Goal: Transaction & Acquisition: Purchase product/service

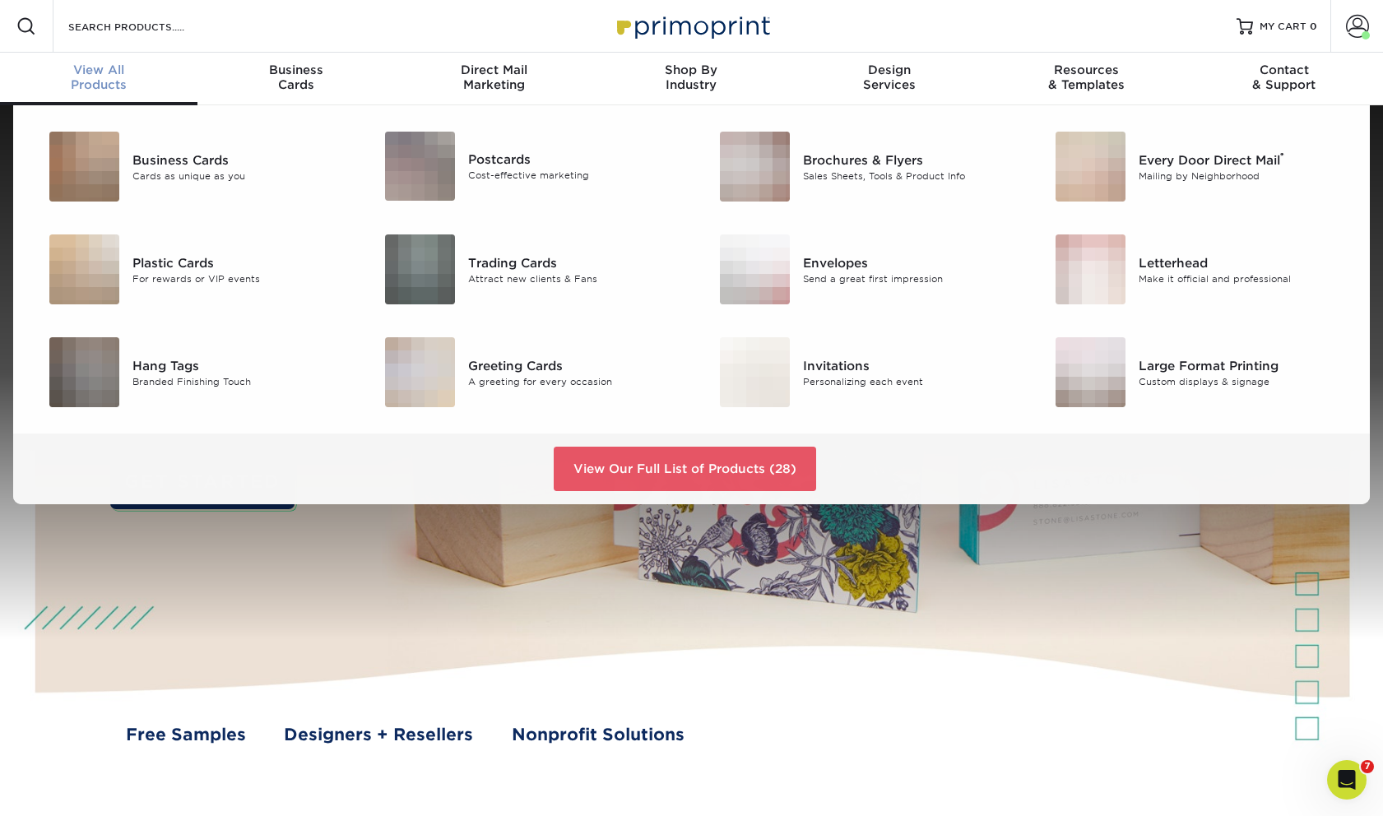
click at [117, 79] on div "View All Products" at bounding box center [98, 78] width 197 height 30
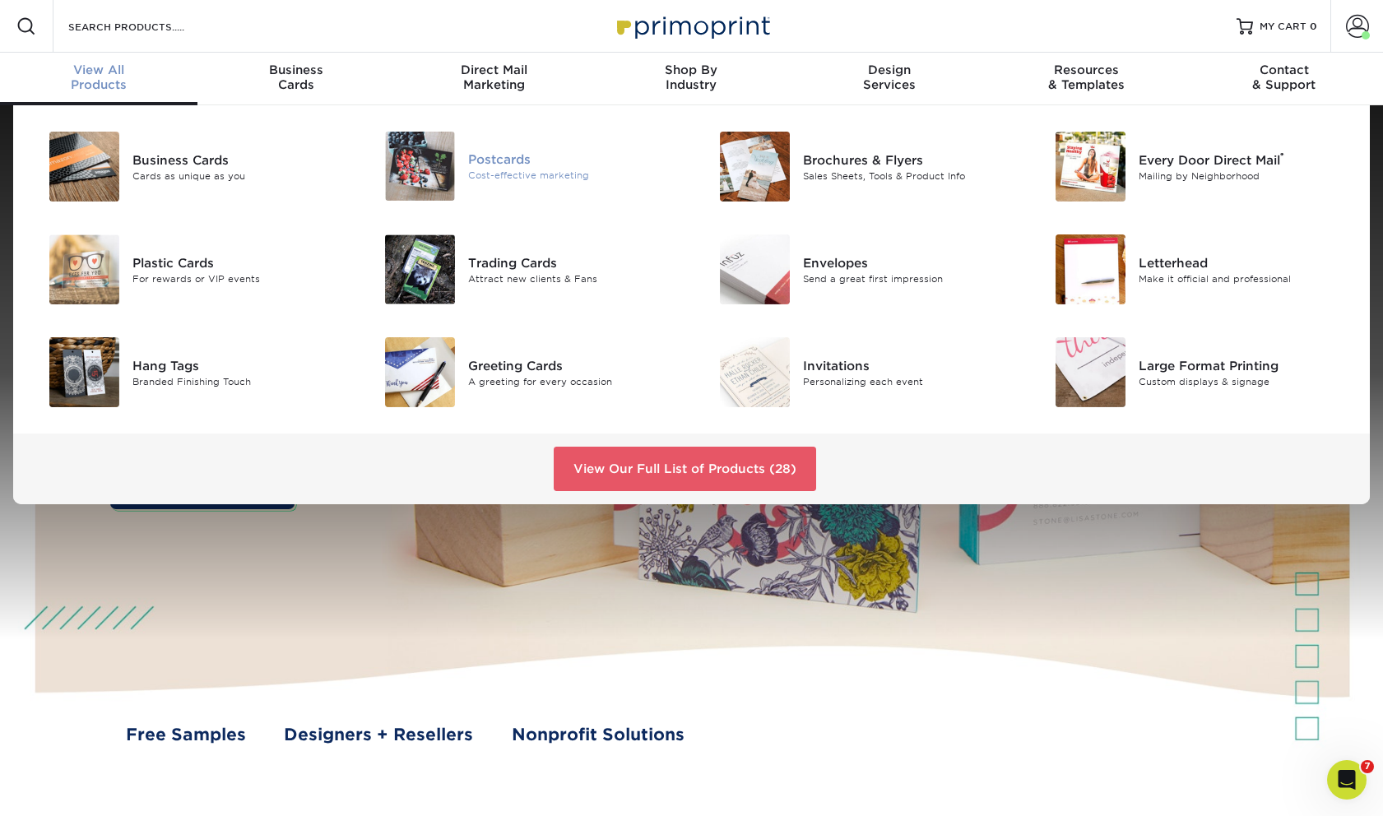
click at [413, 171] on img at bounding box center [420, 166] width 70 height 69
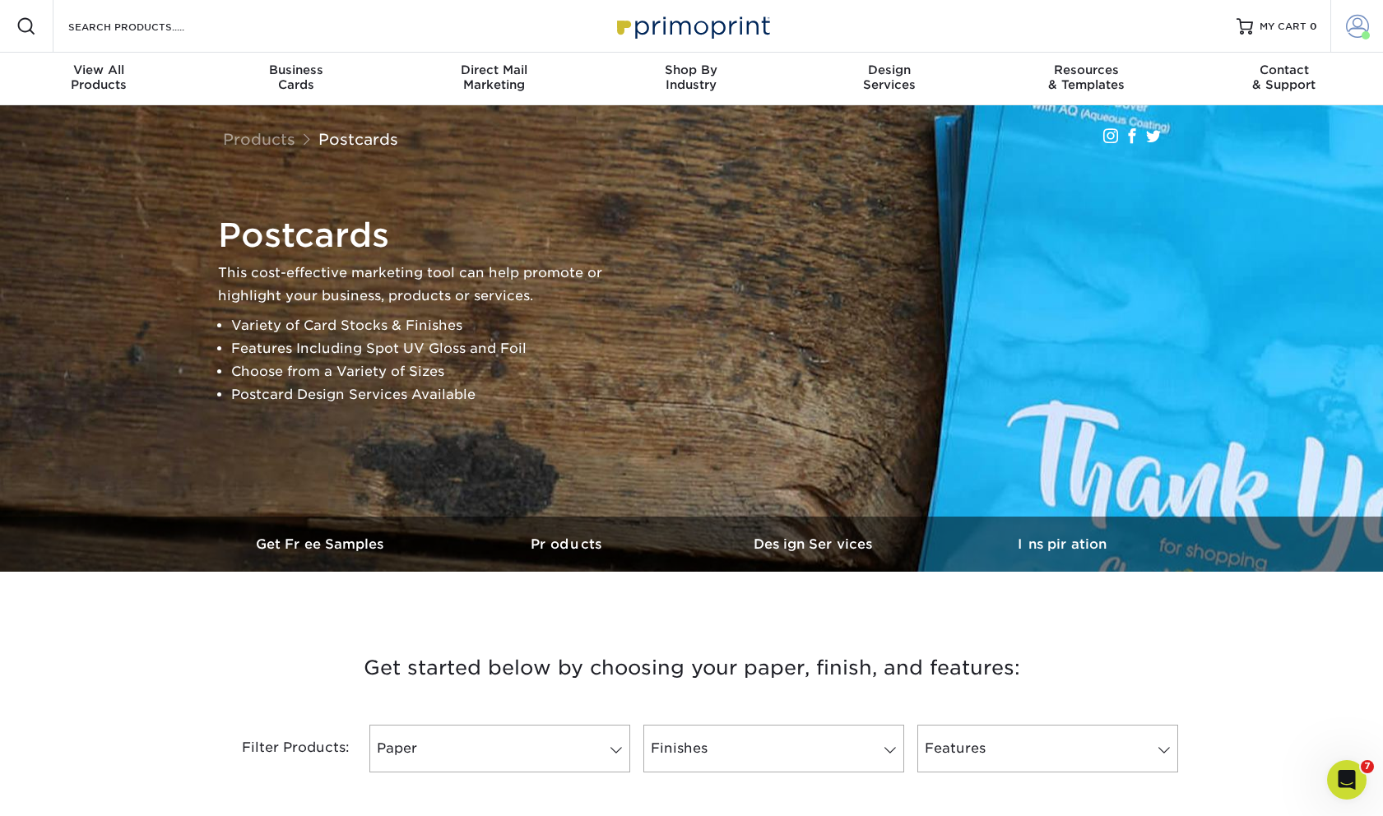
click at [1342, 35] on link "Account" at bounding box center [1356, 26] width 53 height 53
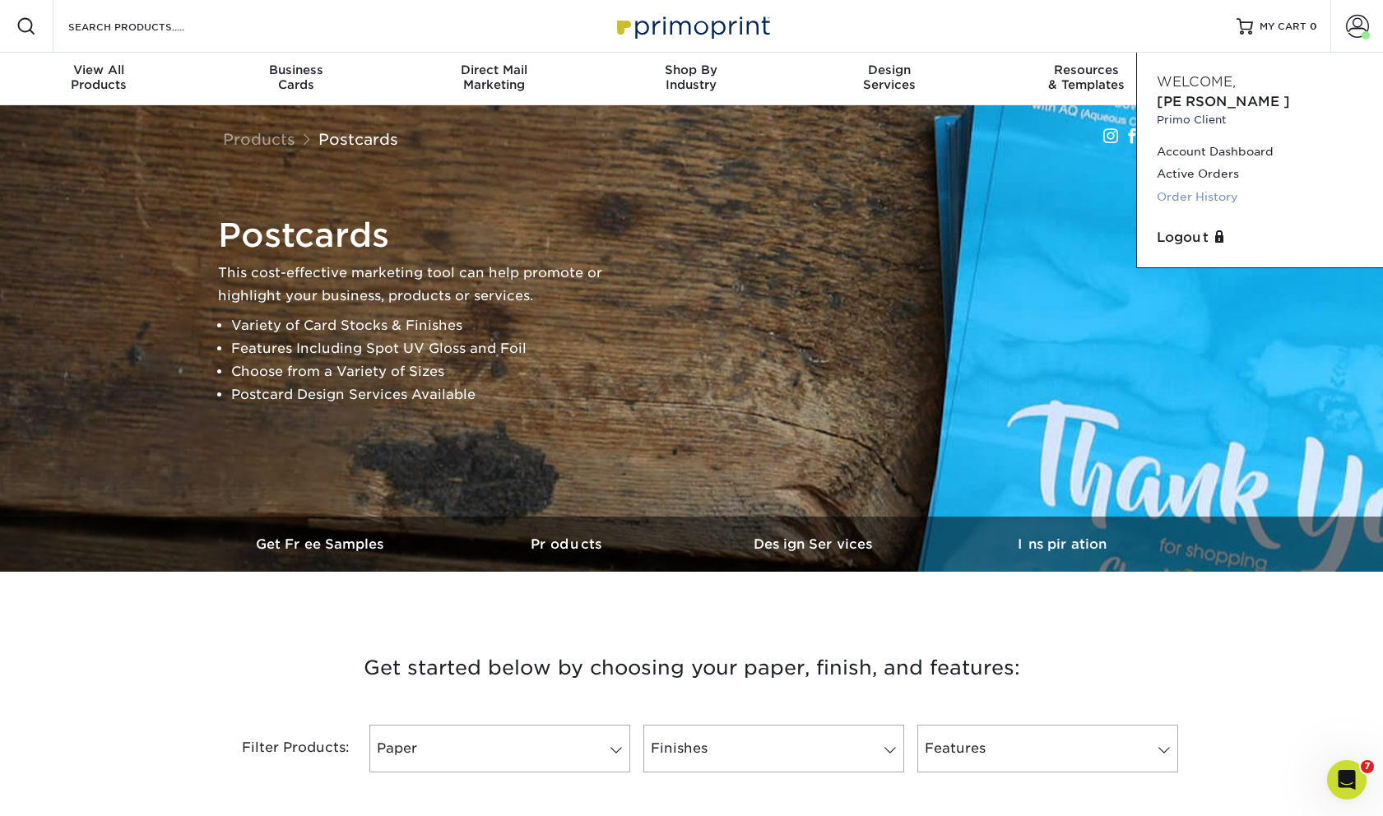
click at [1208, 186] on link "Order History" at bounding box center [1260, 197] width 207 height 22
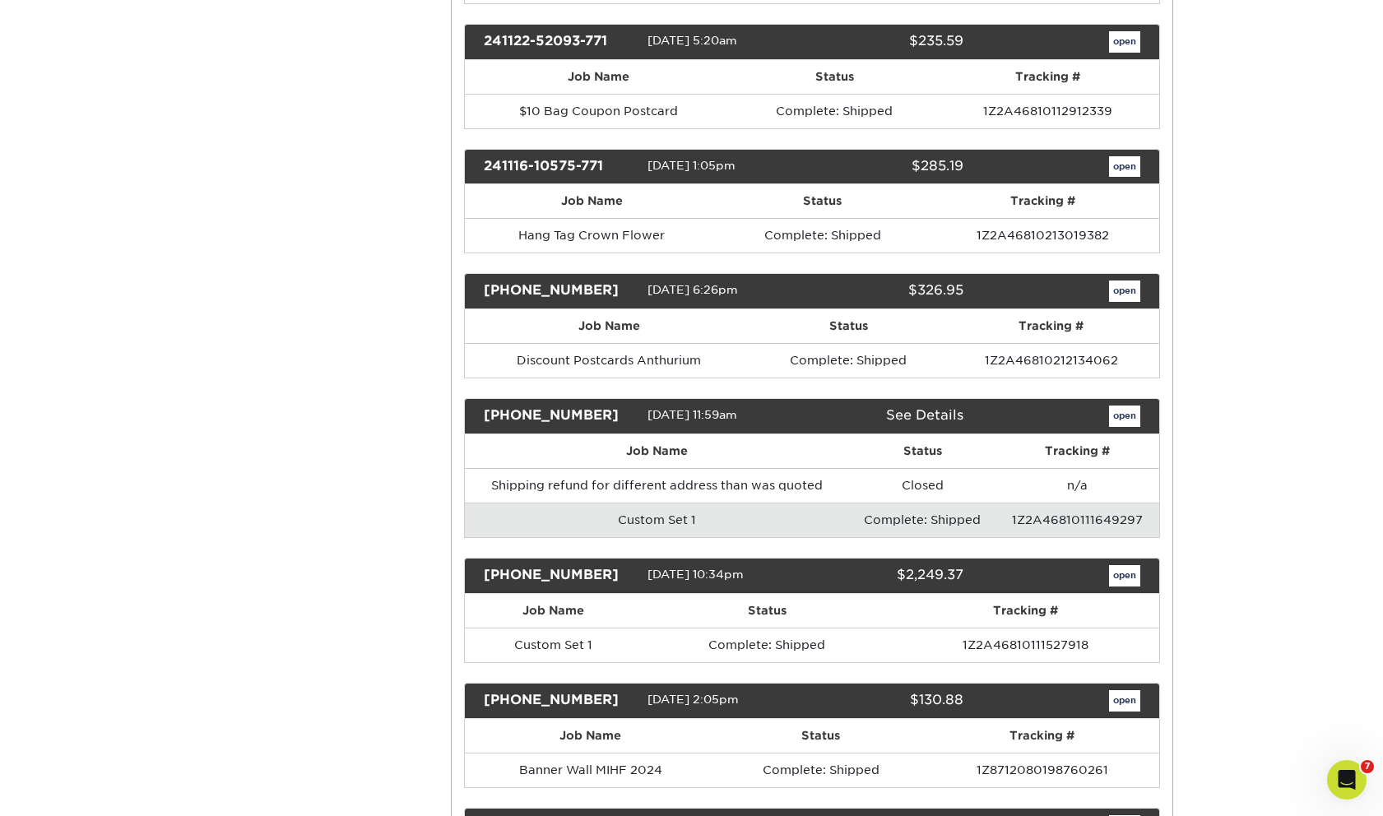
scroll to position [1506, 0]
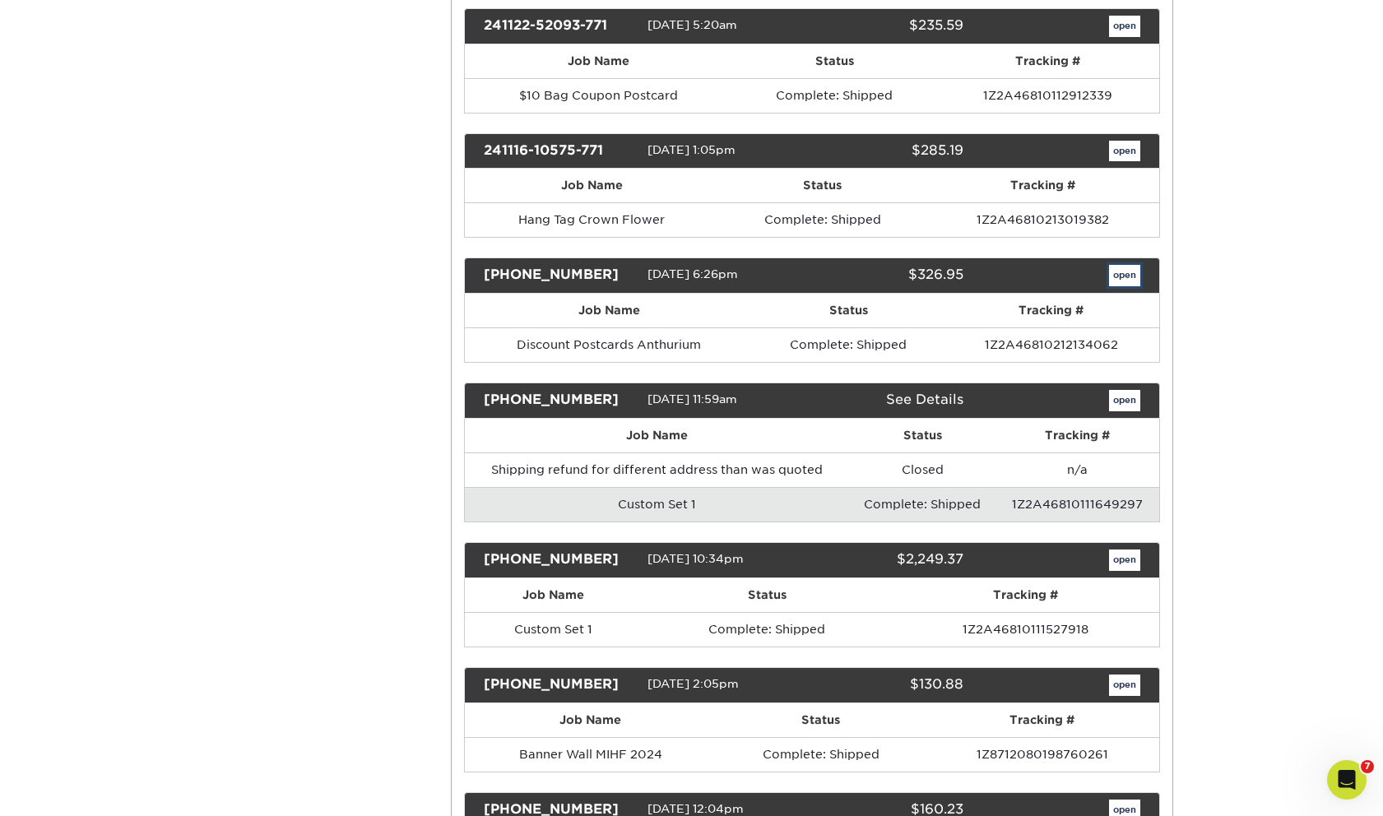
click at [1122, 278] on link "open" at bounding box center [1124, 275] width 31 height 21
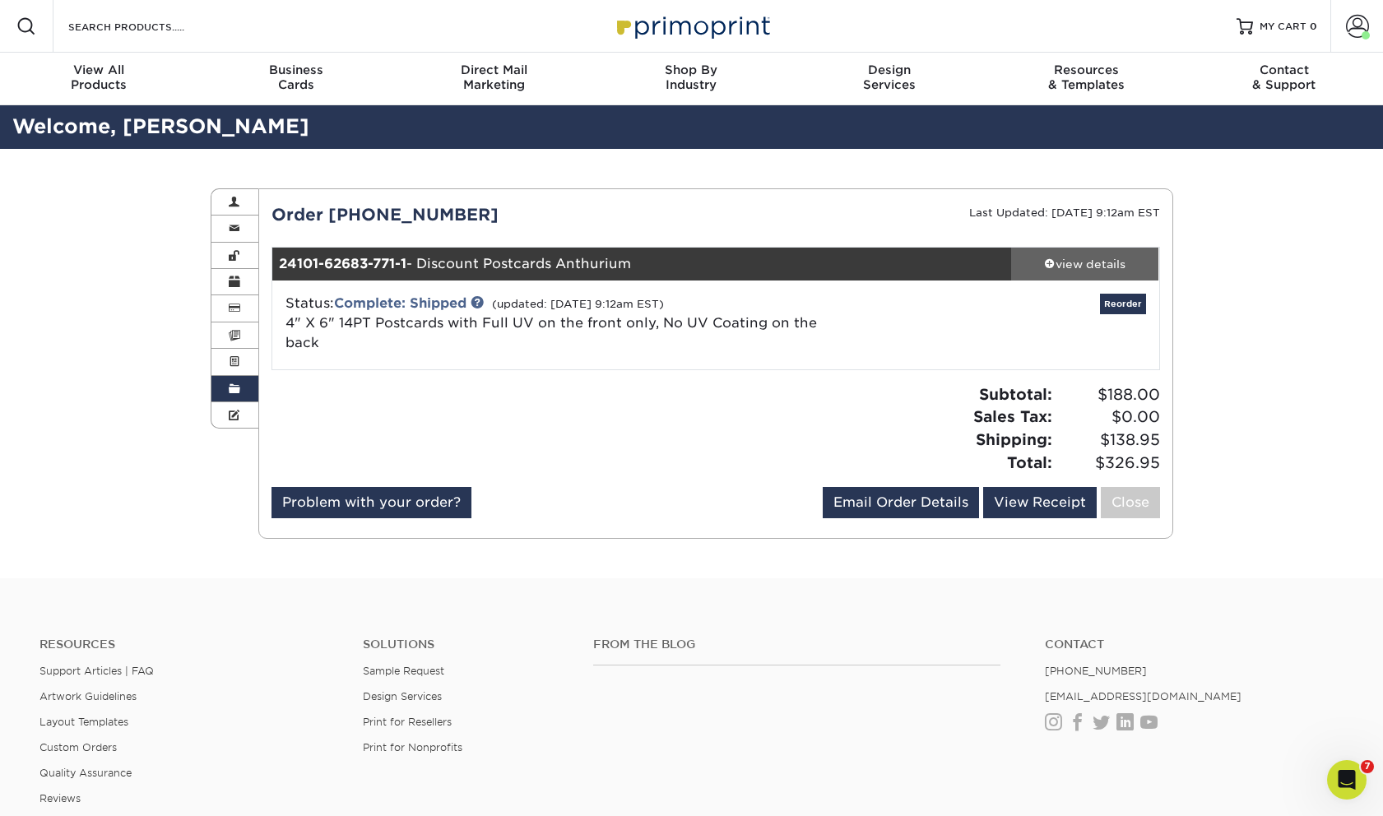
click at [1070, 263] on div "view details" at bounding box center [1085, 264] width 148 height 16
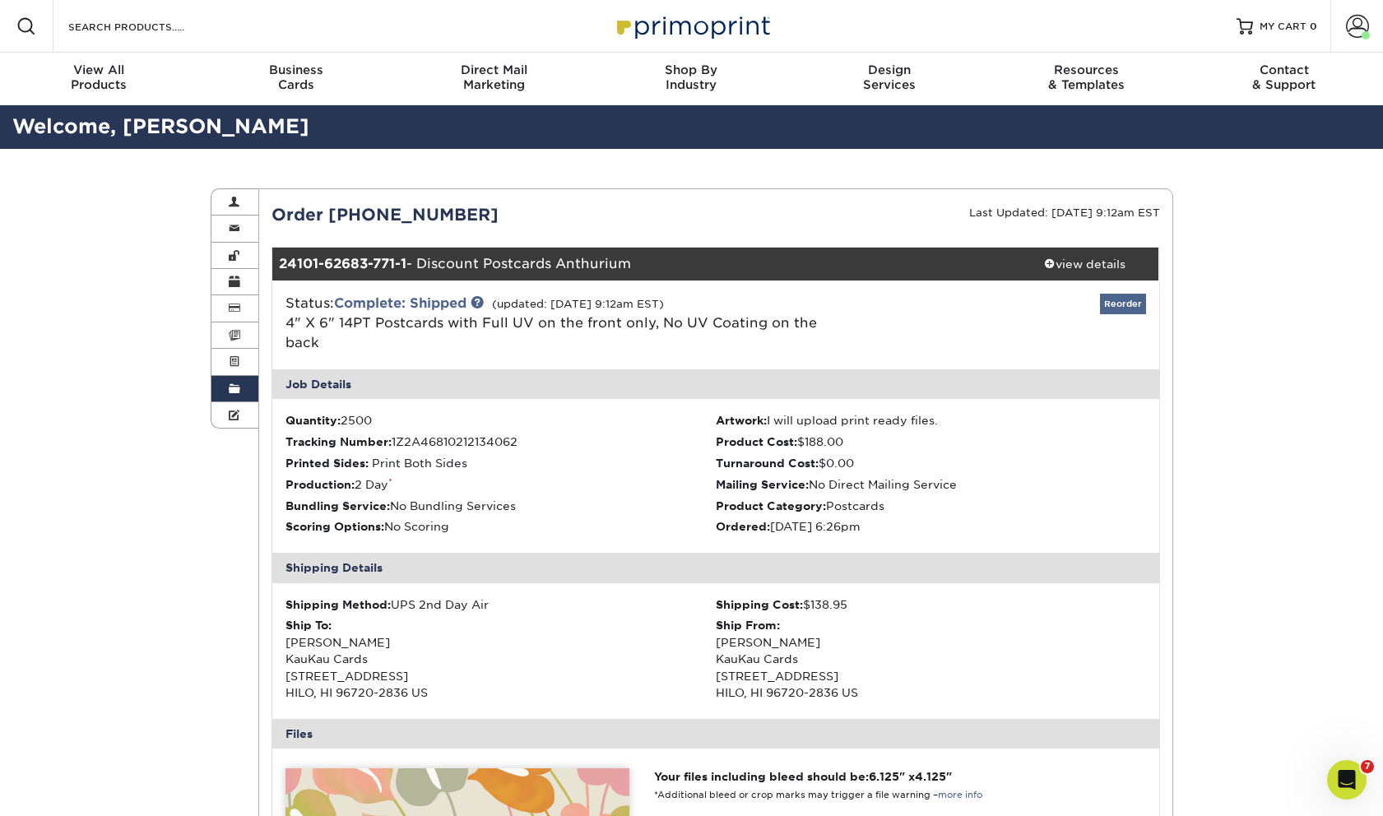
click at [1122, 303] on link "Reorder" at bounding box center [1123, 304] width 46 height 21
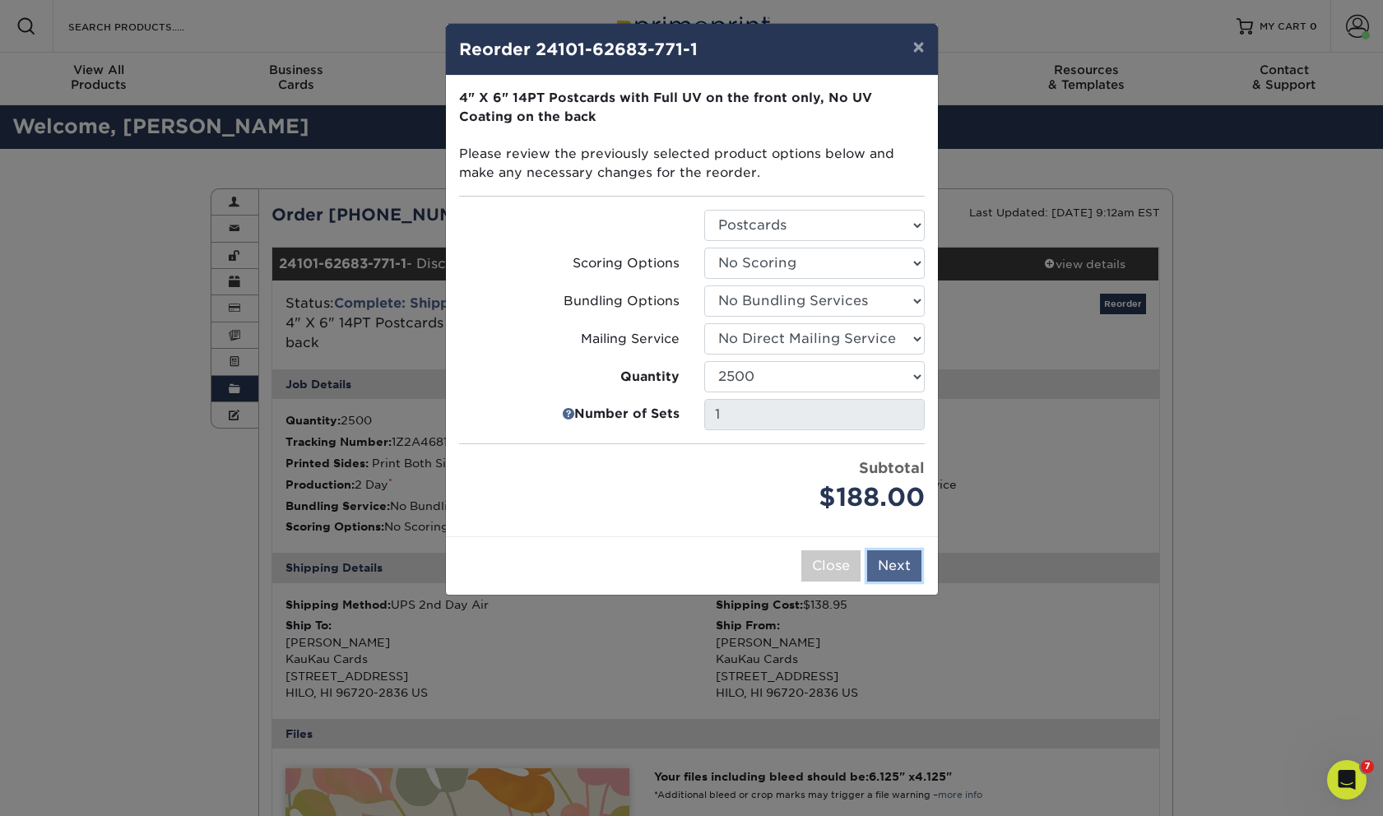
click at [885, 563] on button "Next" at bounding box center [894, 565] width 54 height 31
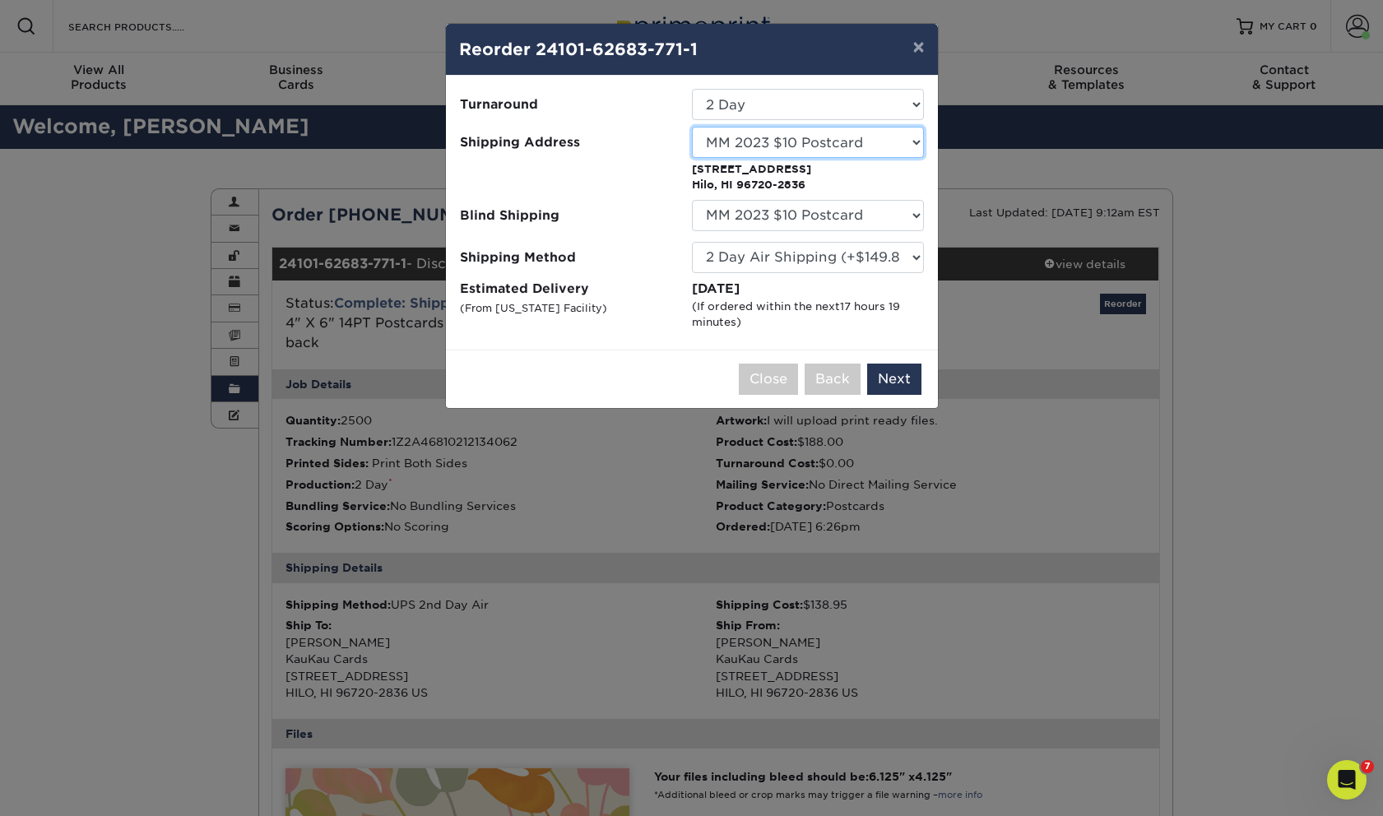
click at [915, 145] on select "Select One Bayfront Coach Mac Georgie Hi Printing HILO Honolulu Kailua - Sister…" at bounding box center [808, 142] width 232 height 31
click at [917, 52] on button "×" at bounding box center [918, 47] width 38 height 46
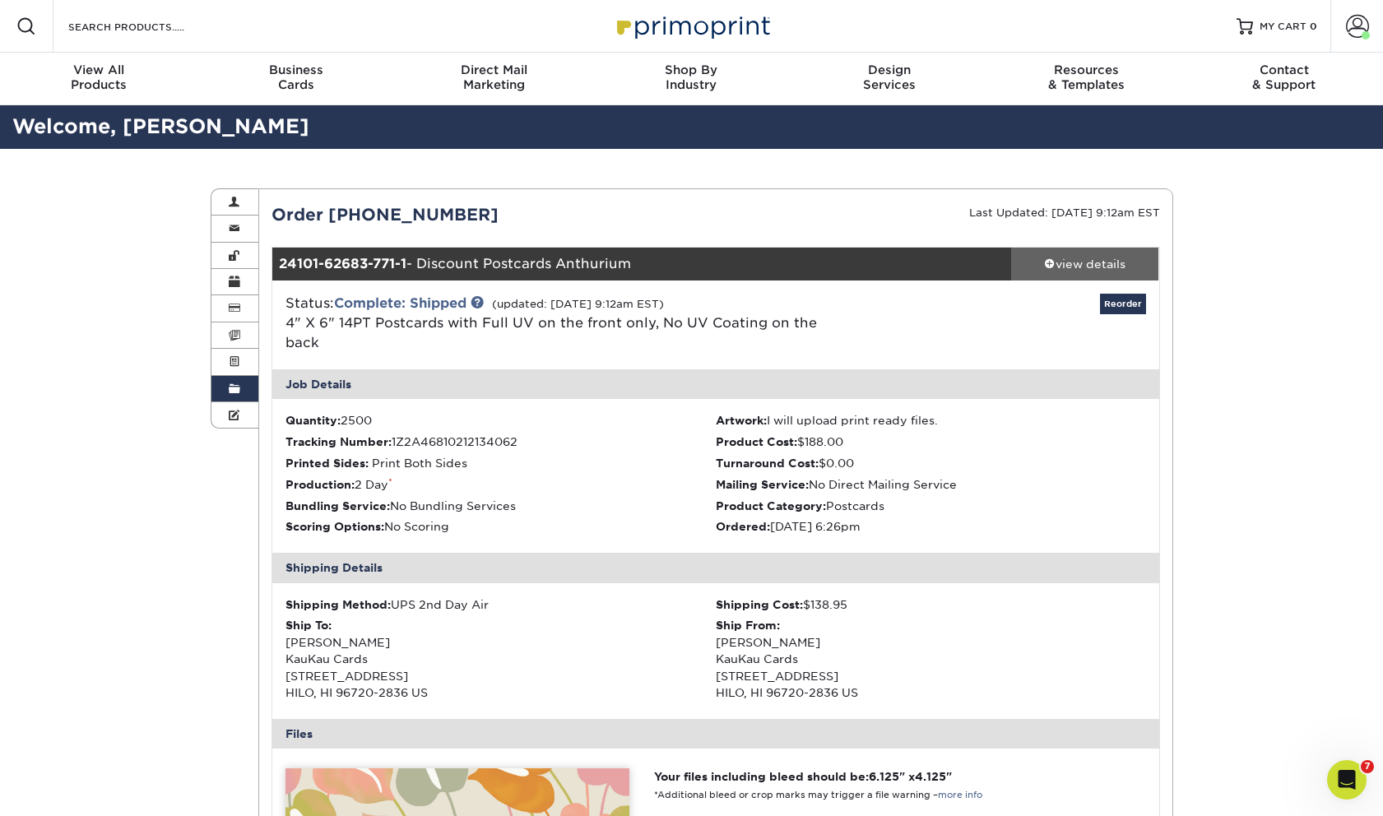
click at [1053, 267] on div "view details" at bounding box center [1085, 264] width 148 height 16
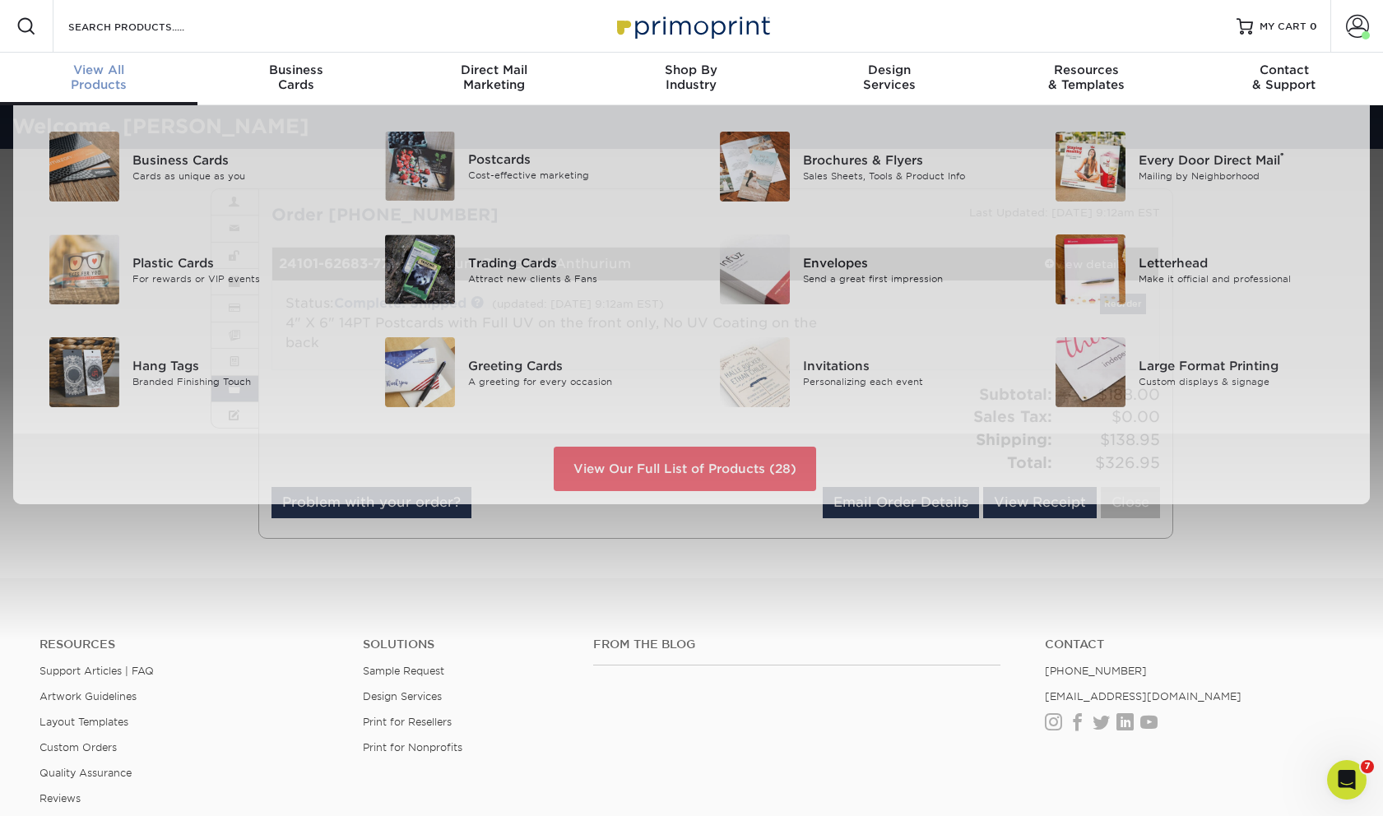
click at [106, 87] on div "View All Products" at bounding box center [98, 78] width 197 height 30
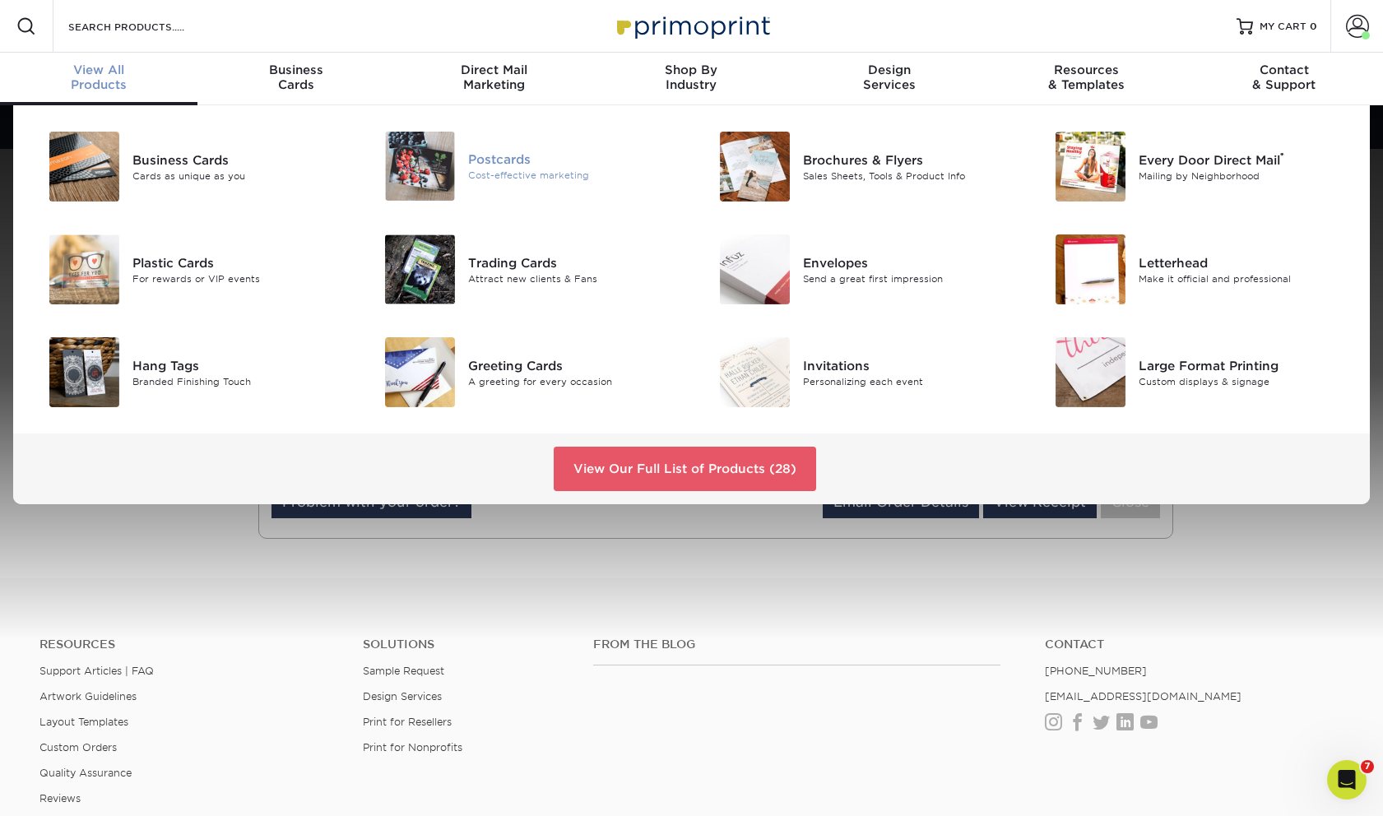
click at [511, 163] on div "Postcards" at bounding box center [573, 160] width 211 height 18
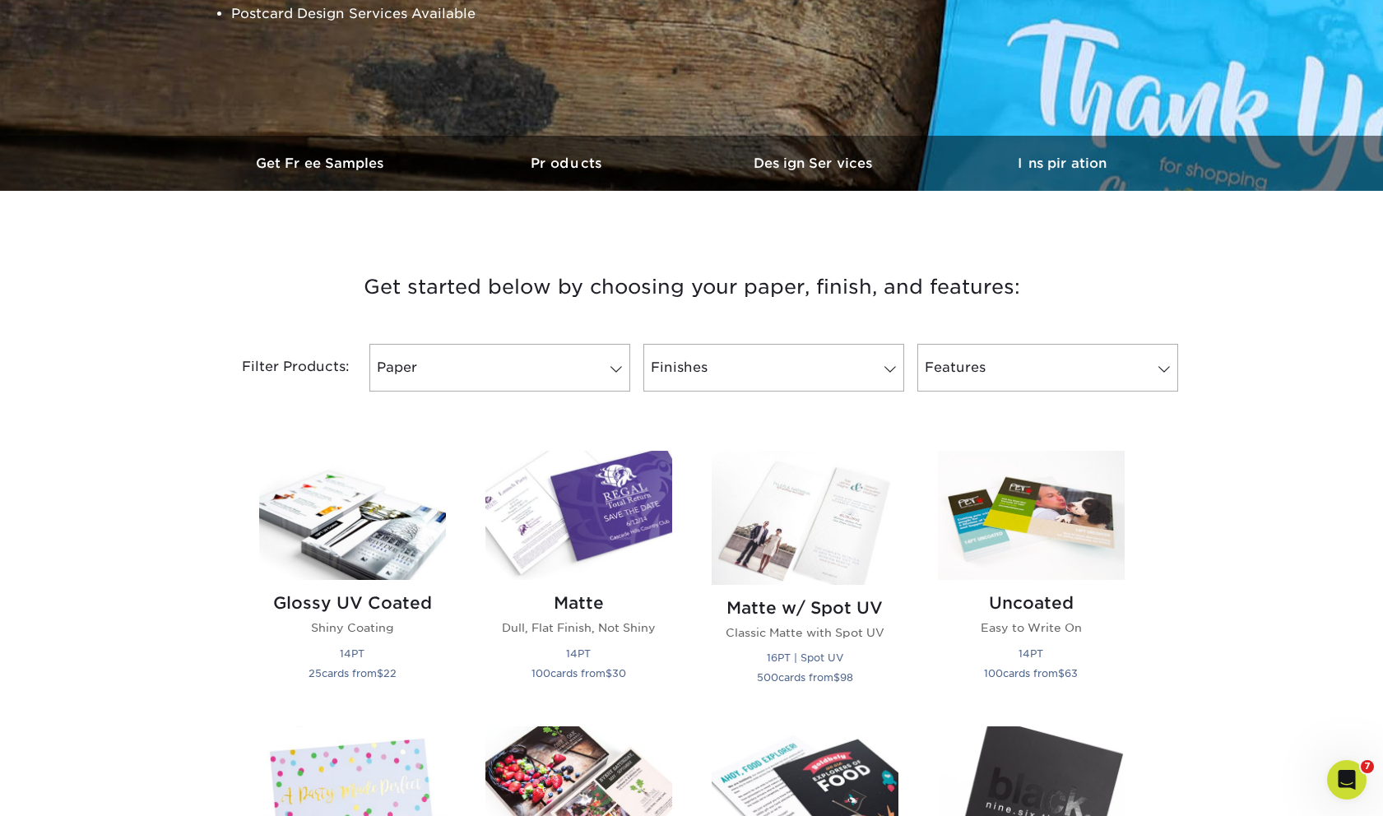
scroll to position [383, 0]
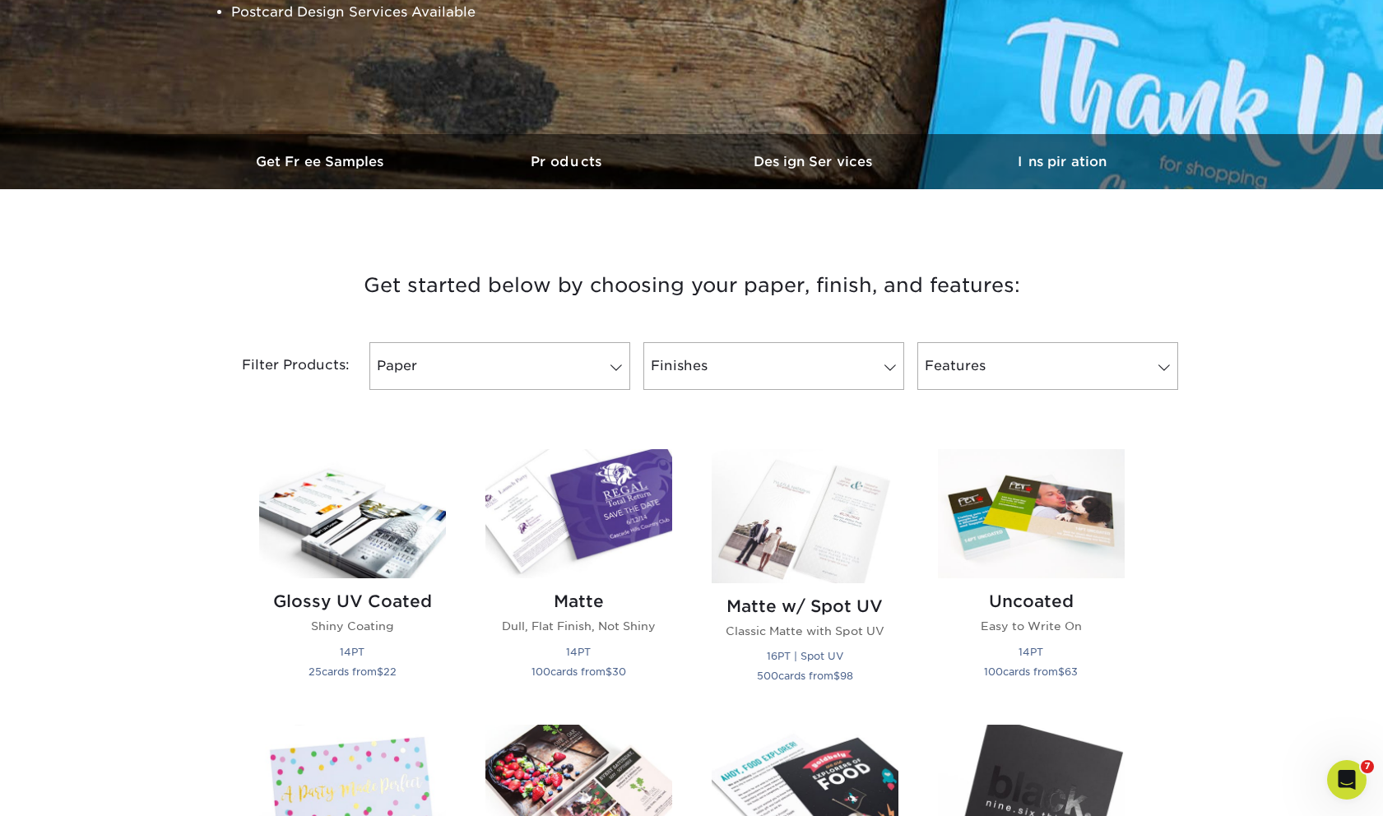
click at [583, 372] on link "Paper" at bounding box center [499, 366] width 261 height 48
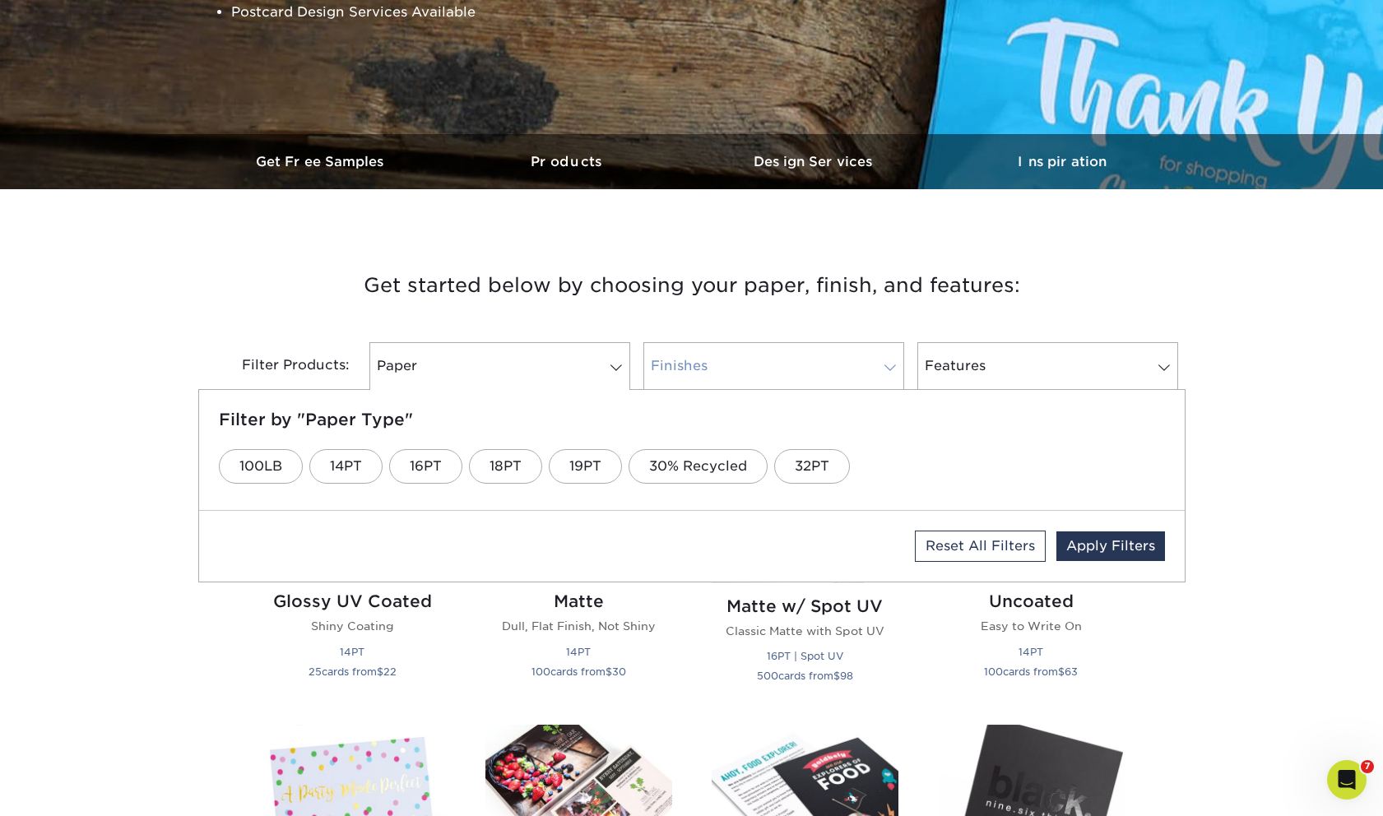
click at [764, 356] on link "Finishes" at bounding box center [773, 366] width 261 height 48
click at [382, 474] on link "Glossy UV" at bounding box center [360, 466] width 112 height 35
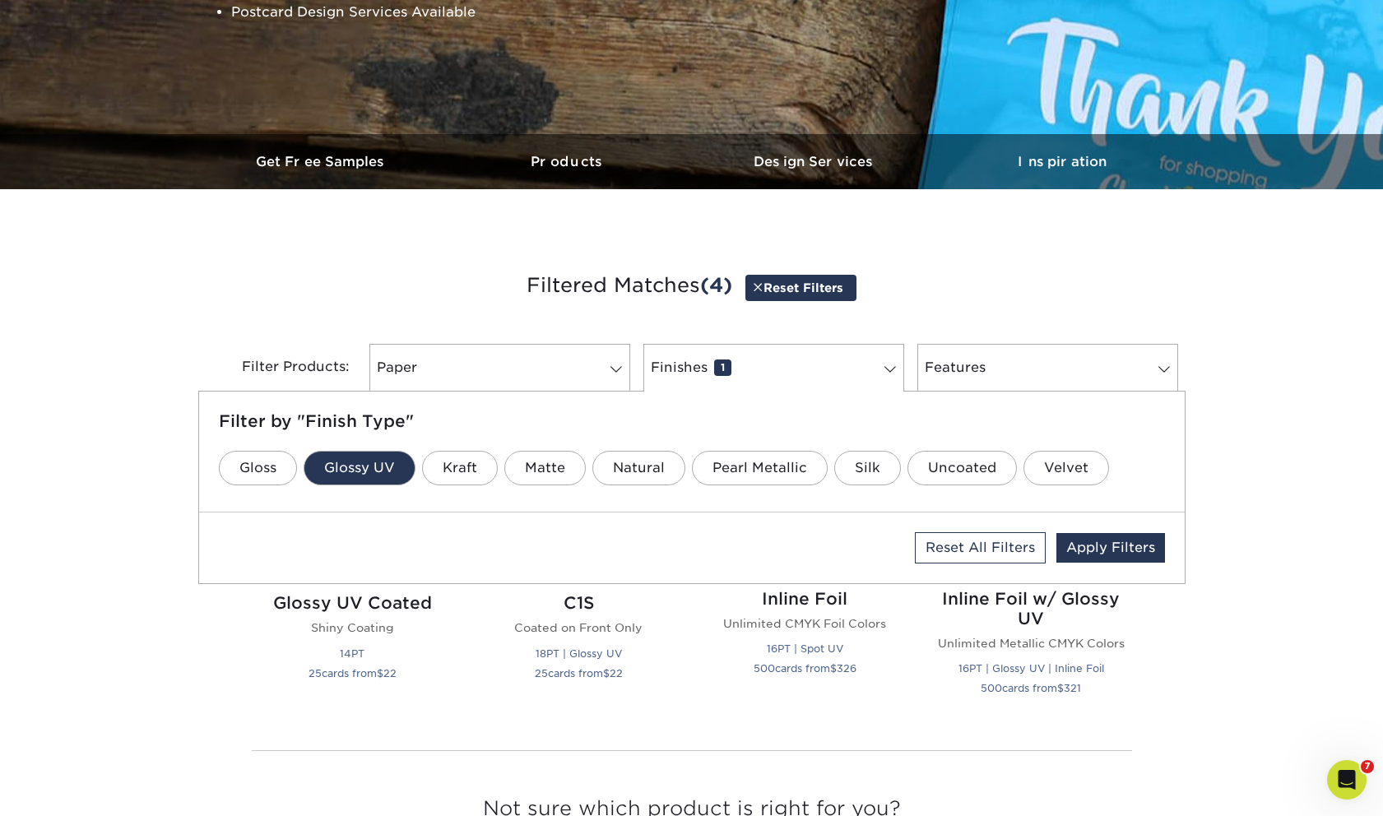
click at [382, 474] on link "Glossy UV" at bounding box center [360, 468] width 112 height 35
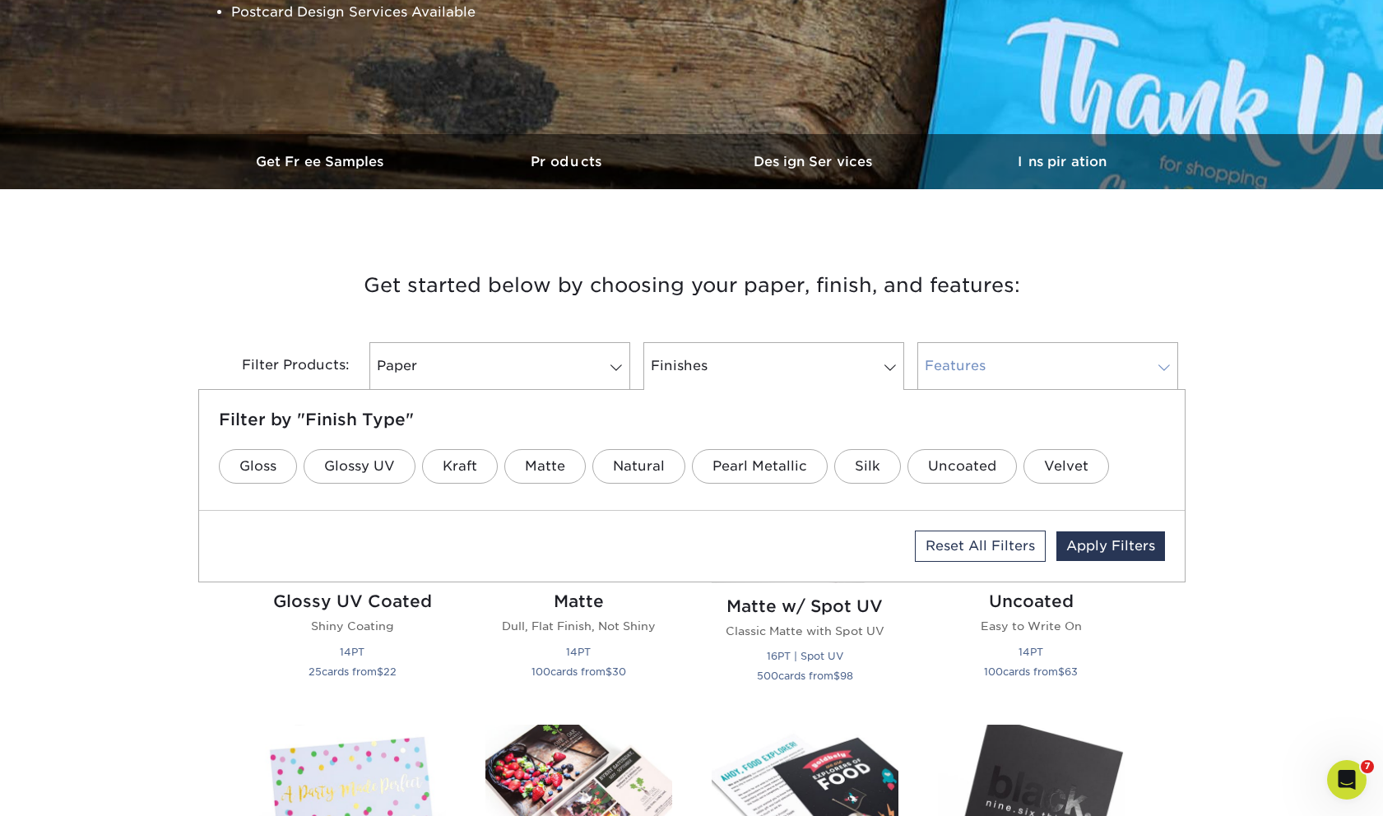
click at [950, 368] on link "Features 0" at bounding box center [1047, 366] width 261 height 48
click at [1089, 547] on link "Apply Filters" at bounding box center [1110, 547] width 109 height 30
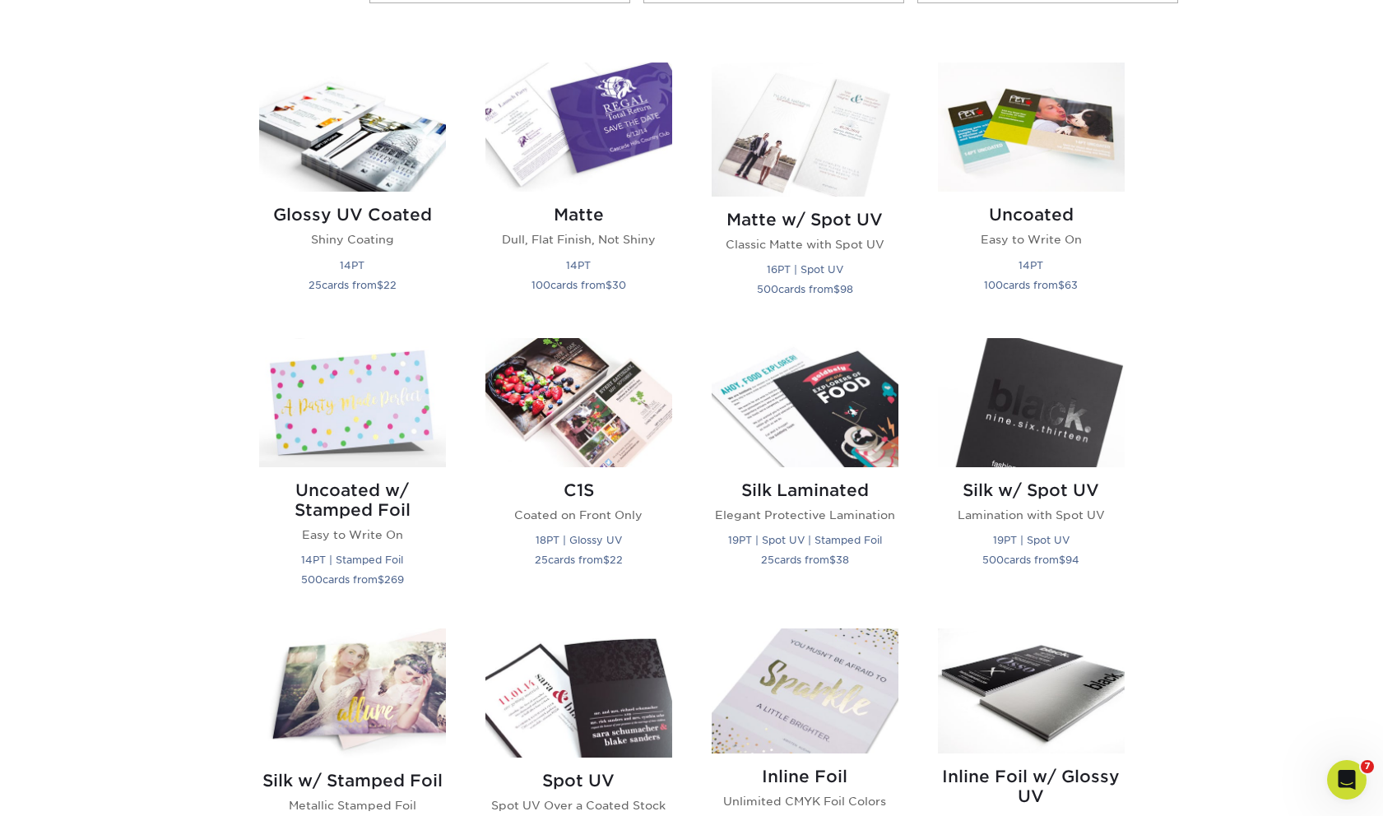
scroll to position [785, 0]
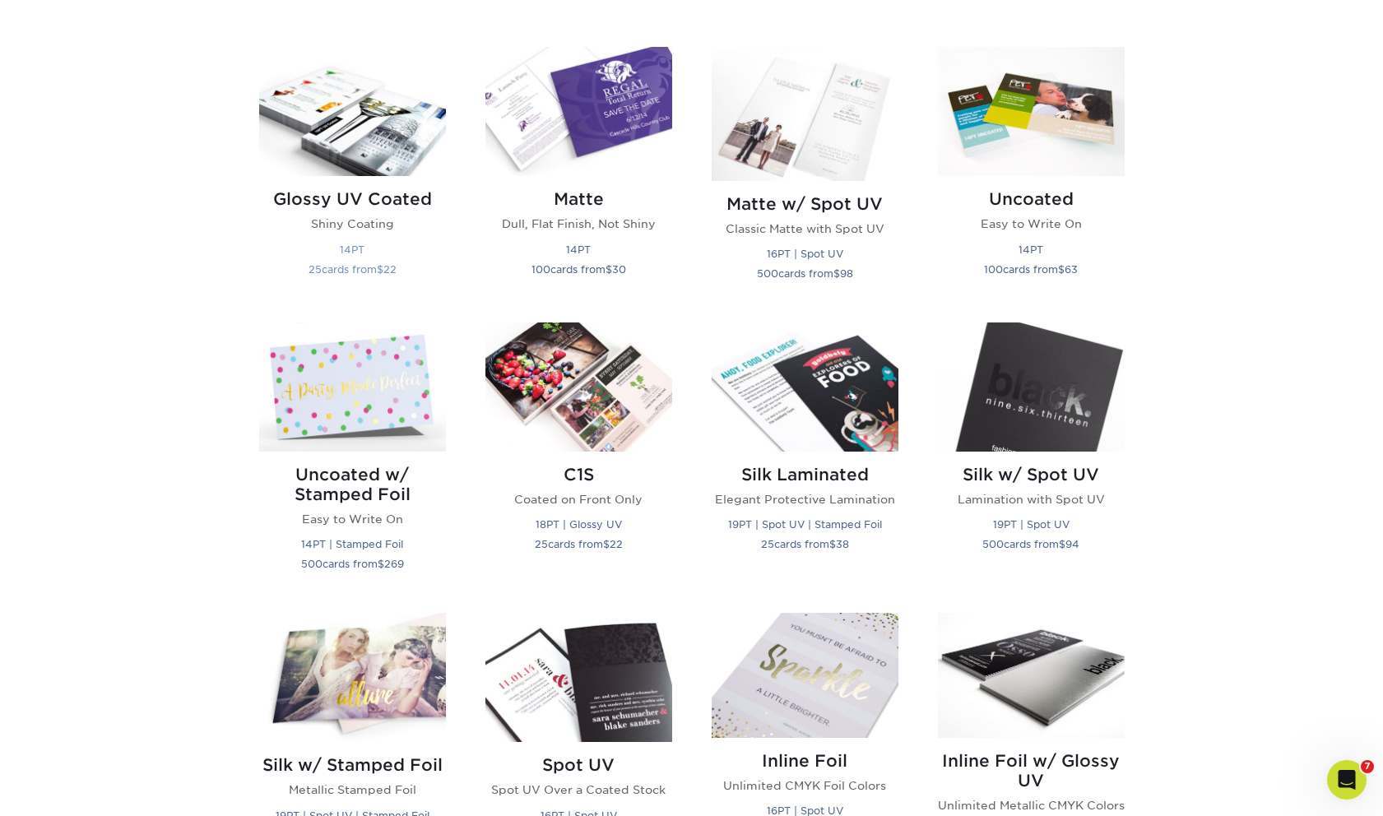
click at [355, 157] on img at bounding box center [352, 111] width 187 height 129
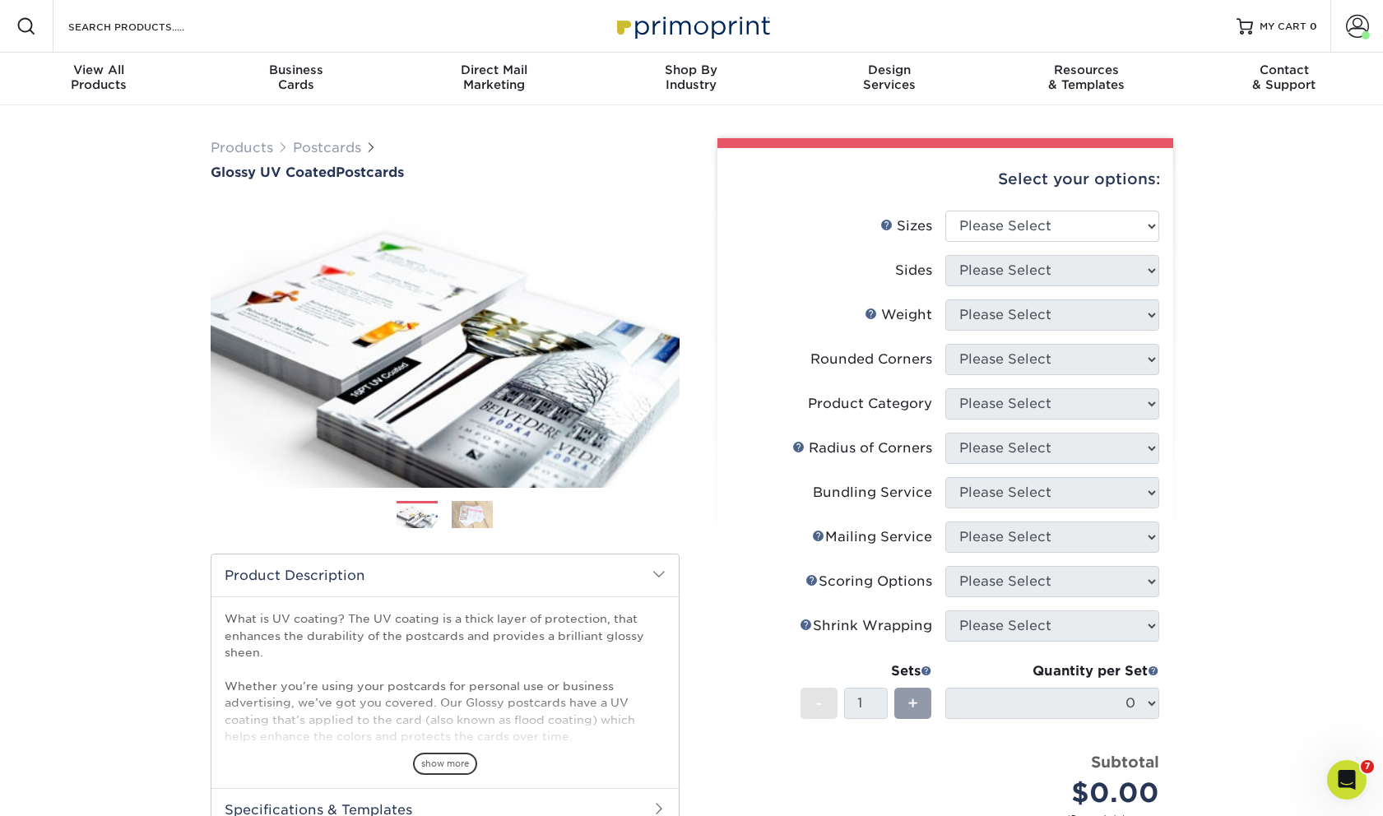
click at [355, 157] on span "Products Postcards" at bounding box center [294, 148] width 166 height 20
click at [1006, 226] on select "Please Select 1.5" x 7" 2" x 4" 2" x 6" 2" x 7" 2" x 8" 2.12" x 5.5" 2.12" x 5.…" at bounding box center [1052, 226] width 214 height 31
select select "4.00x6.00"
click at [945, 211] on select "Please Select 1.5" x 7" 2" x 4" 2" x 6" 2" x 7" 2" x 8" 2.12" x 5.5" 2.12" x 5.…" at bounding box center [1052, 226] width 214 height 31
click at [1005, 272] on select "Please Select Print Both Sides Print Front Only" at bounding box center [1052, 270] width 214 height 31
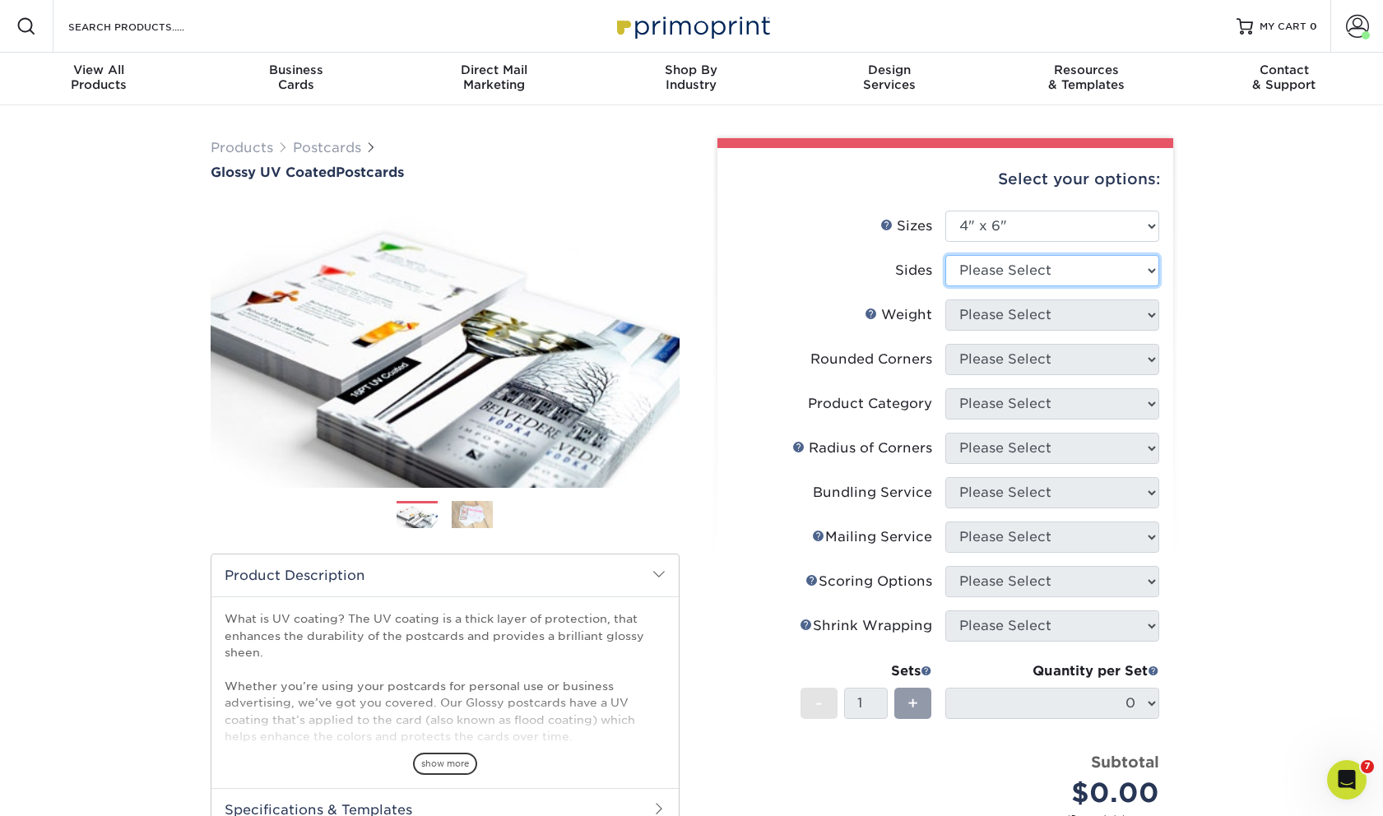
select select "13abbda7-1d64-4f25-8bb2-c179b224825d"
click at [945, 255] on select "Please Select Print Both Sides Print Front Only" at bounding box center [1052, 270] width 214 height 31
click at [1009, 317] on select "Please Select 14PT 16PT 18PT C1S" at bounding box center [1052, 314] width 214 height 31
select select "14PT"
click at [945, 299] on select "Please Select 14PT 16PT 18PT C1S" at bounding box center [1052, 314] width 214 height 31
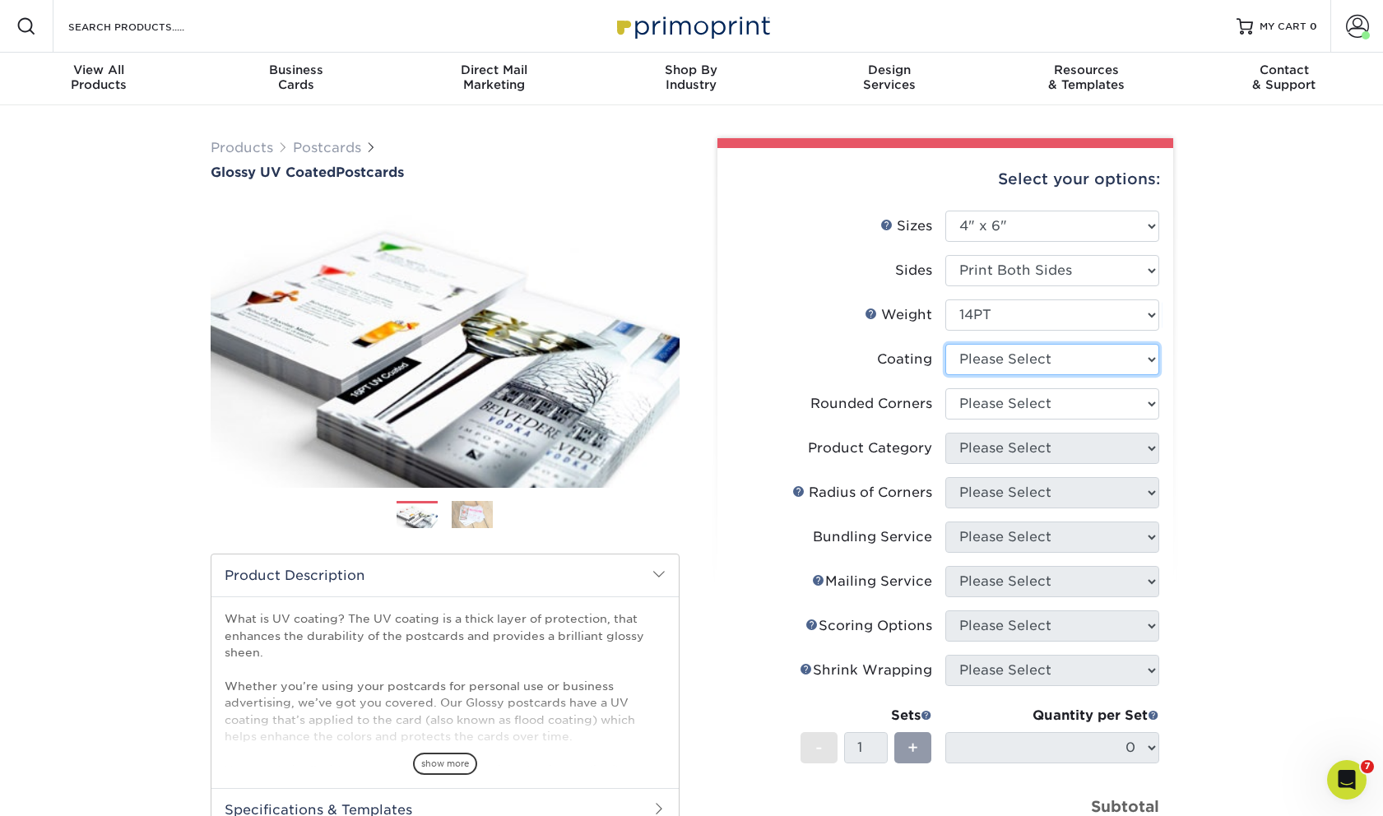
click at [1008, 357] on select at bounding box center [1052, 359] width 214 height 31
select select "1e8116af-acfc-44b1-83dc-8181aa338834"
click at [945, 344] on select at bounding box center [1052, 359] width 214 height 31
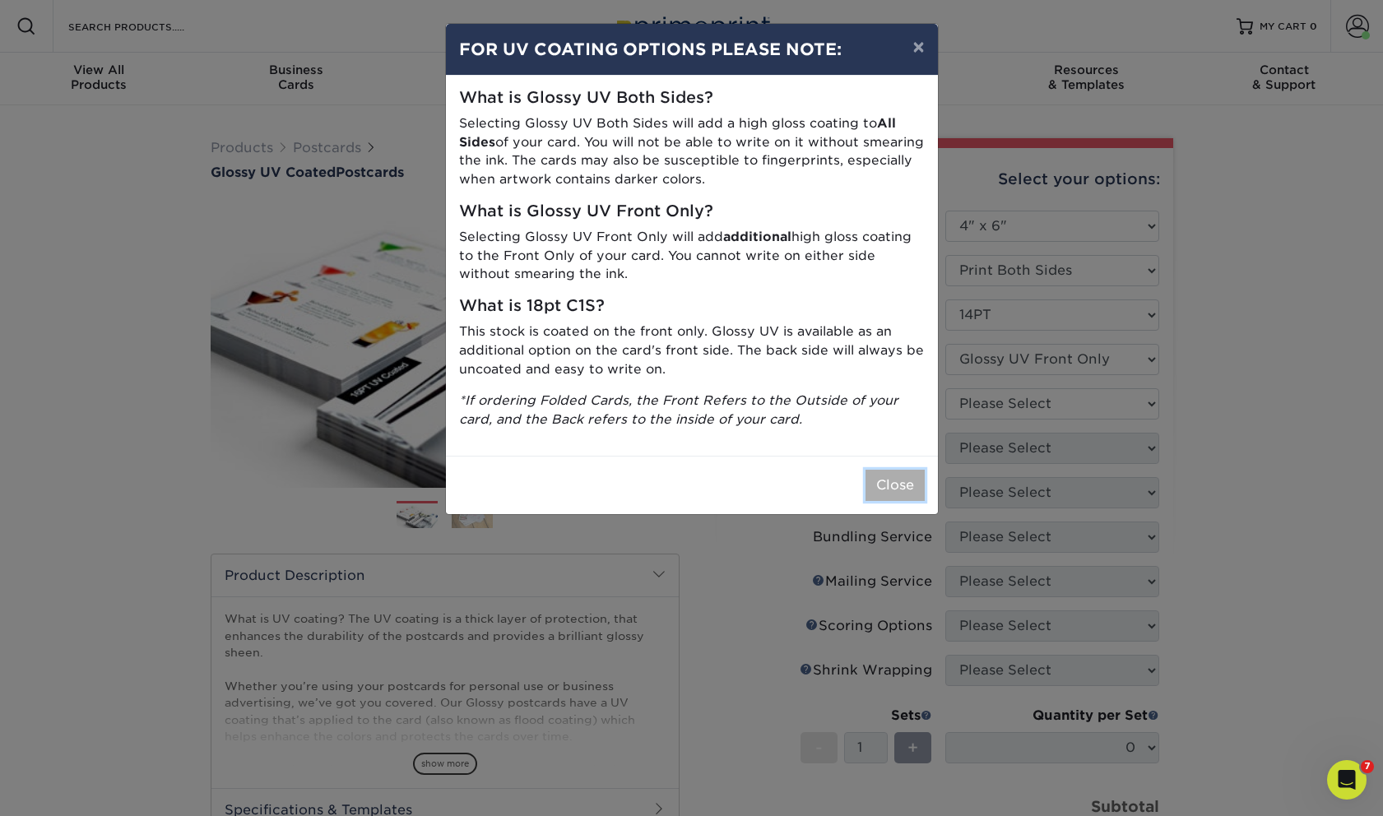
click at [889, 478] on button "Close" at bounding box center [895, 485] width 59 height 31
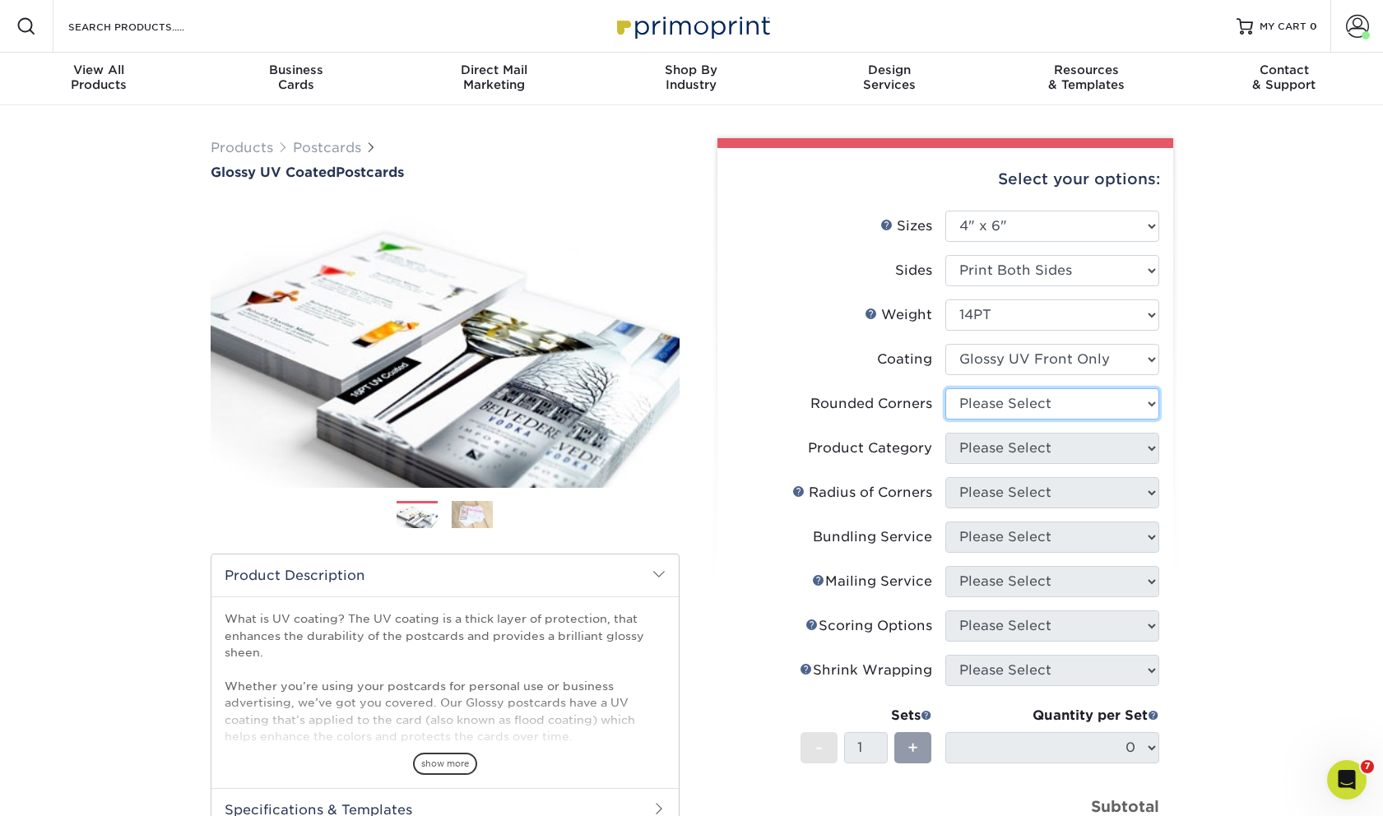
click at [952, 409] on select "Please Select Yes - Round 4 Corners No" at bounding box center [1052, 403] width 214 height 31
select select "0"
click at [945, 388] on select "Please Select Yes - Round 4 Corners No" at bounding box center [1052, 403] width 214 height 31
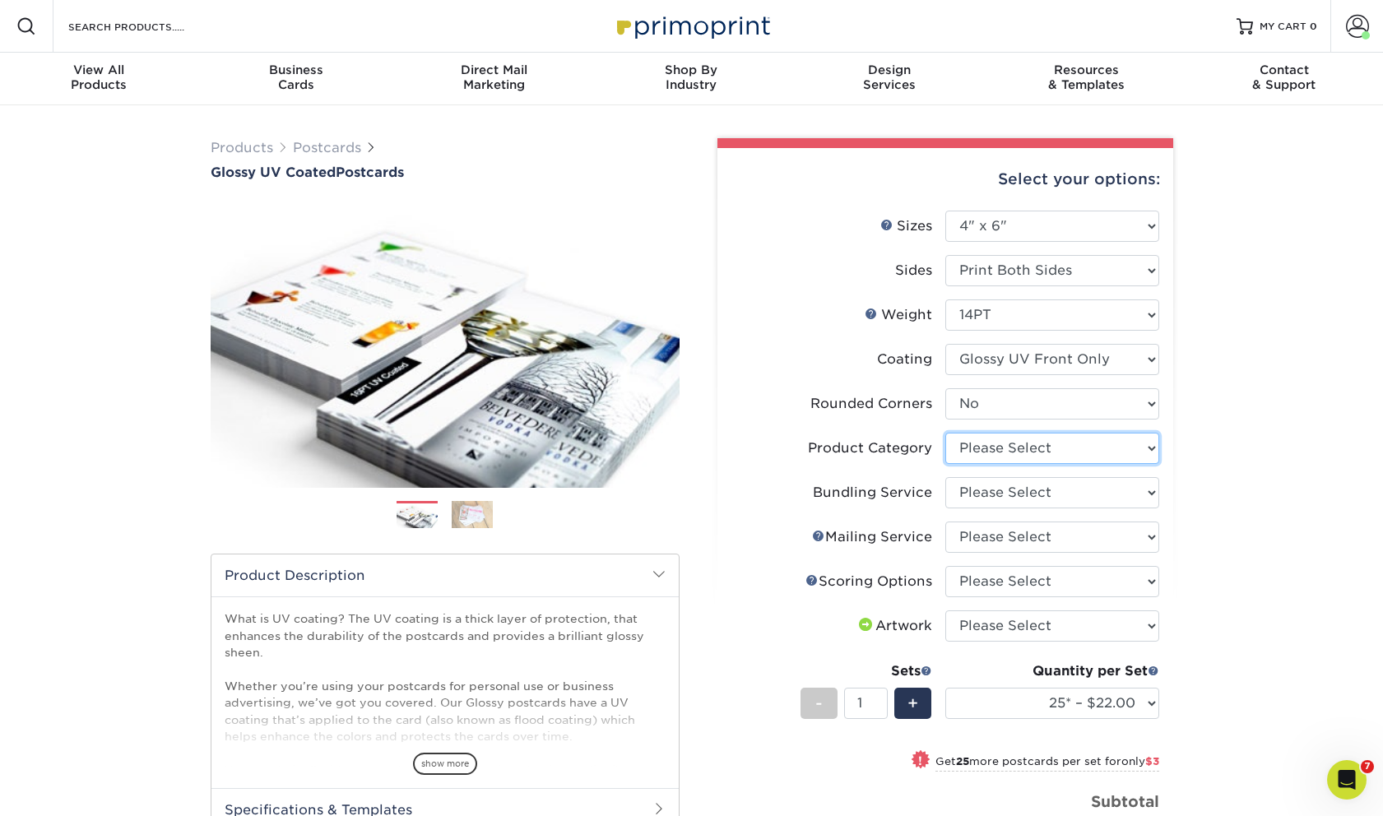
click at [971, 450] on select "Please Select Postcards" at bounding box center [1052, 448] width 214 height 31
select select "9b7272e0-d6c8-4c3c-8e97-d3a1bcdab858"
click at [945, 433] on select "Please Select Postcards" at bounding box center [1052, 448] width 214 height 31
click at [977, 487] on select "Please Select No Bundling Services Yes, Bundles of 50 (+2 Days) Yes, Bundles of…" at bounding box center [1052, 492] width 214 height 31
select select "58689abb-25c0-461c-a4c3-a80b627d6649"
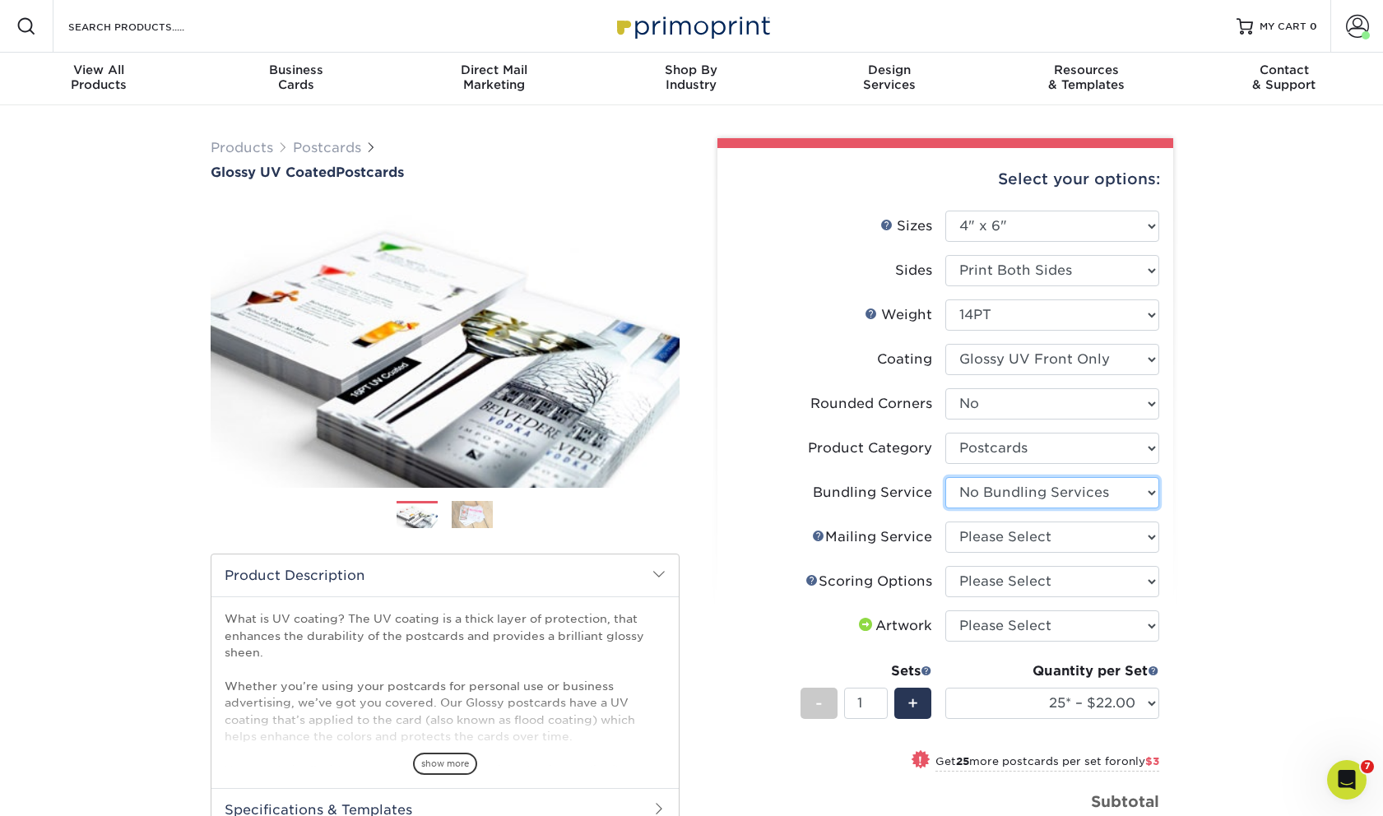
click at [945, 477] on select "Please Select No Bundling Services Yes, Bundles of 50 (+2 Days) Yes, Bundles of…" at bounding box center [1052, 492] width 214 height 31
click at [977, 525] on select "Please Select No Direct Mailing Service No, I will mail/stamp/imprint Direct Ma…" at bounding box center [1052, 537] width 214 height 31
select select "3e5e9bdd-d78a-4c28-a41d-fe1407925ca6"
click at [945, 522] on select "Please Select No Direct Mailing Service No, I will mail/stamp/imprint Direct Ma…" at bounding box center [1052, 537] width 214 height 31
click at [977, 577] on select "Please Select No Scoring One Score" at bounding box center [1052, 581] width 214 height 31
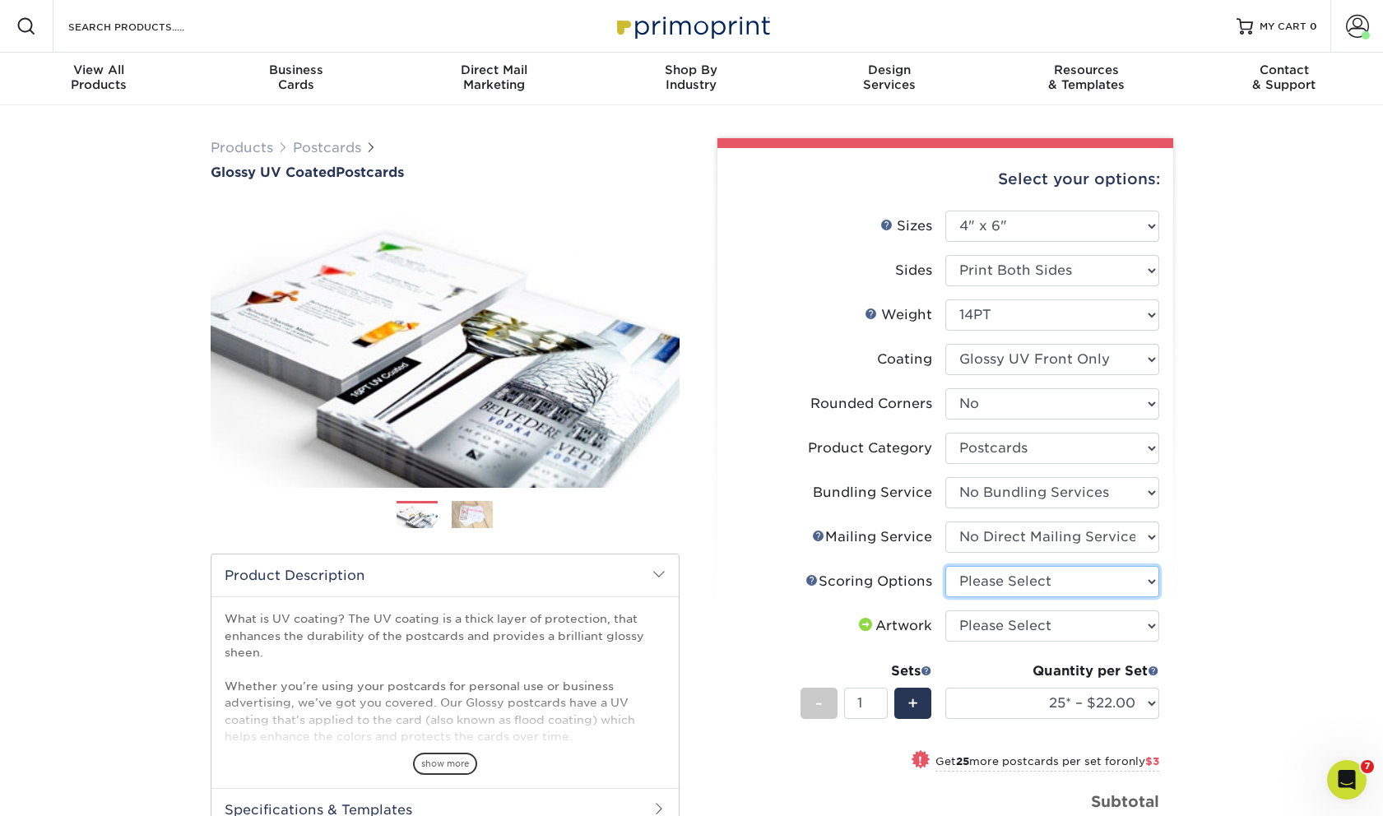
select select "16ebe401-5398-422d-8cb0-f3adbb82deb5"
click at [945, 566] on select "Please Select No Scoring One Score" at bounding box center [1052, 581] width 214 height 31
click at [981, 619] on select "Please Select I will upload files I need a design - $150" at bounding box center [1052, 626] width 214 height 31
select select "upload"
click at [945, 611] on select "Please Select I will upload files I need a design - $150" at bounding box center [1052, 626] width 214 height 31
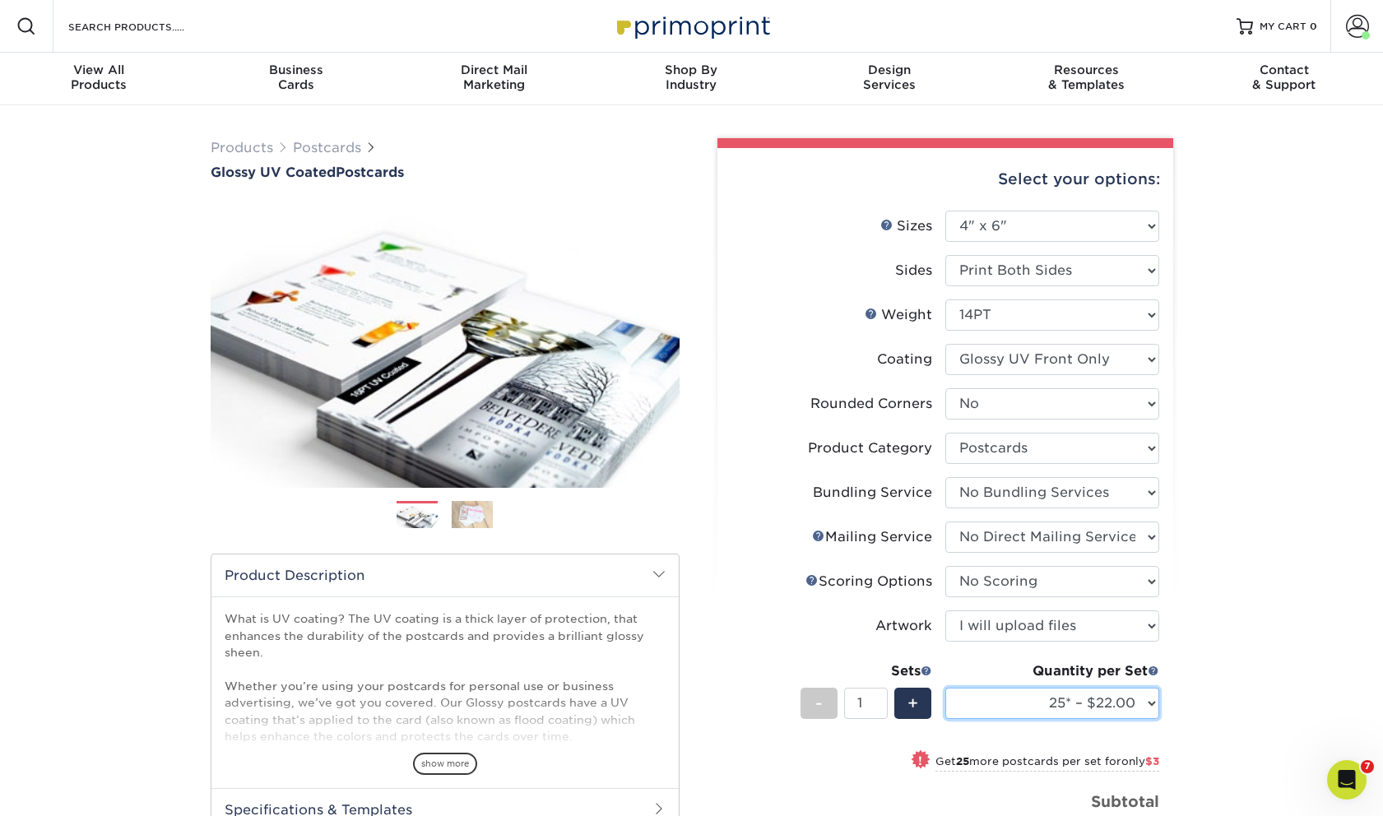
click at [1005, 708] on select "25* – $22.00 50* – $25.00 75* – $32.00 100* – $37.00 250* – $68.00 500 – $81.00…" at bounding box center [1052, 703] width 214 height 31
select select "2500 – $188.00"
click at [945, 688] on select "25* – $22.00 50* – $25.00 75* – $32.00 100* – $37.00 250* – $68.00 500 – $81.00…" at bounding box center [1052, 703] width 214 height 31
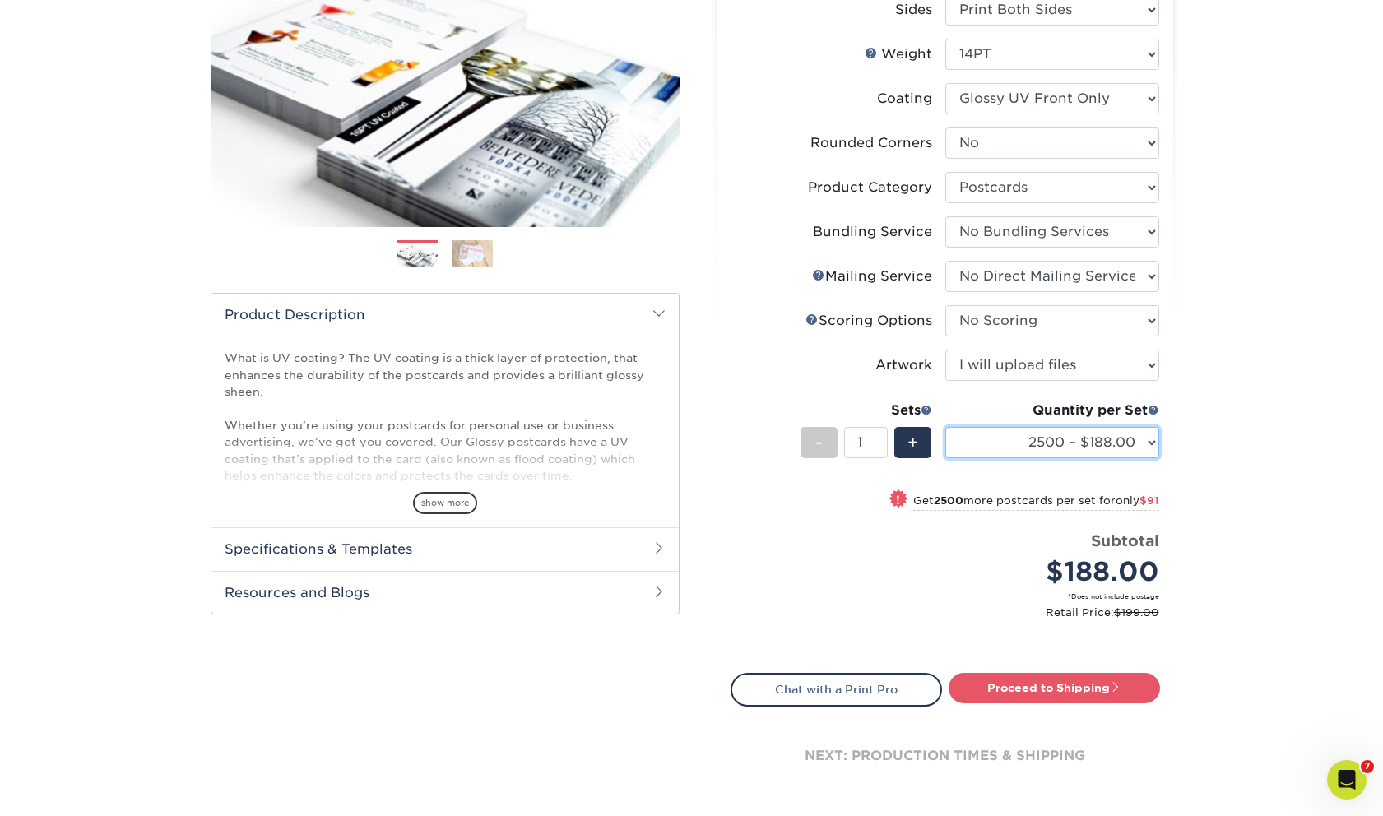
scroll to position [273, 0]
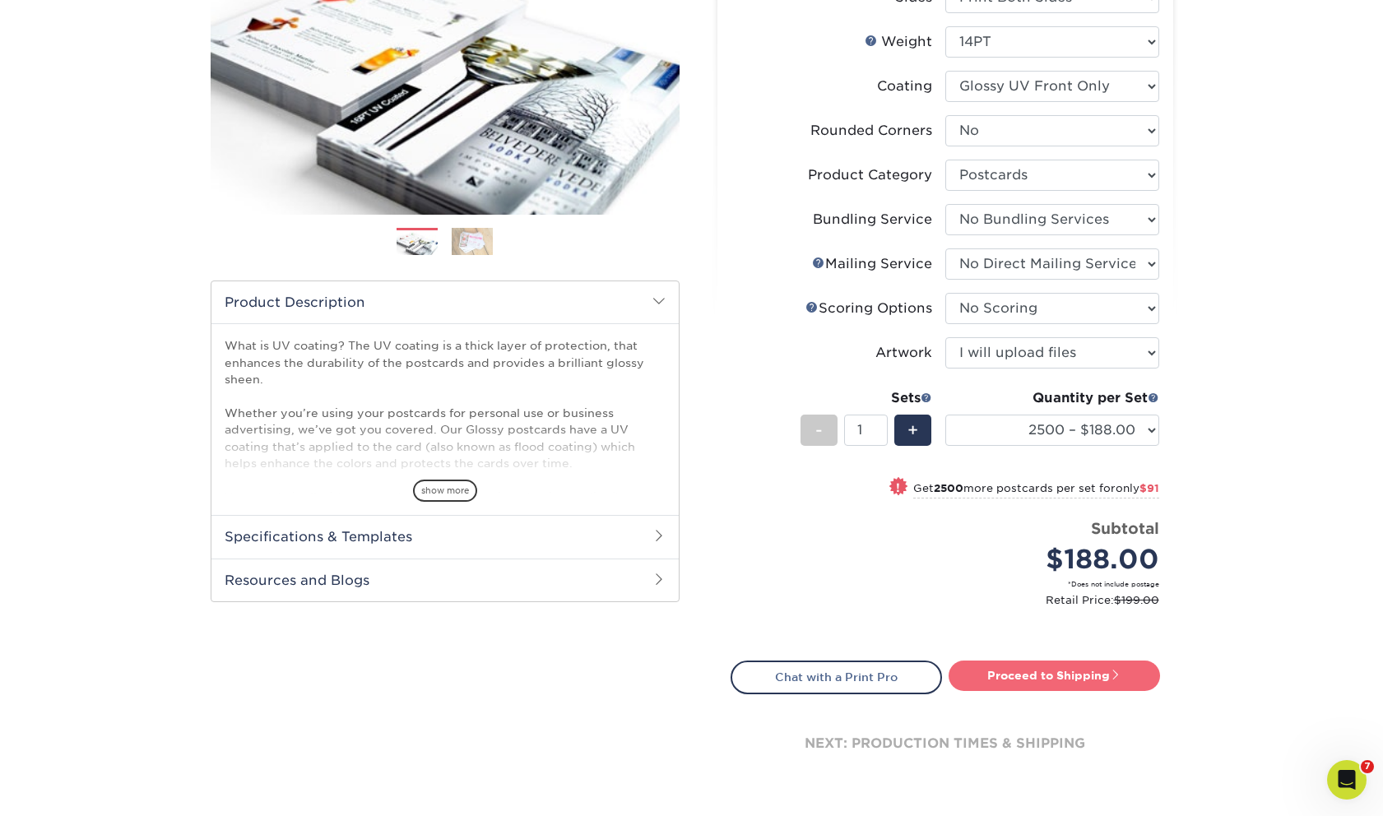
click at [997, 673] on link "Proceed to Shipping" at bounding box center [1054, 676] width 211 height 30
type input "Set 1"
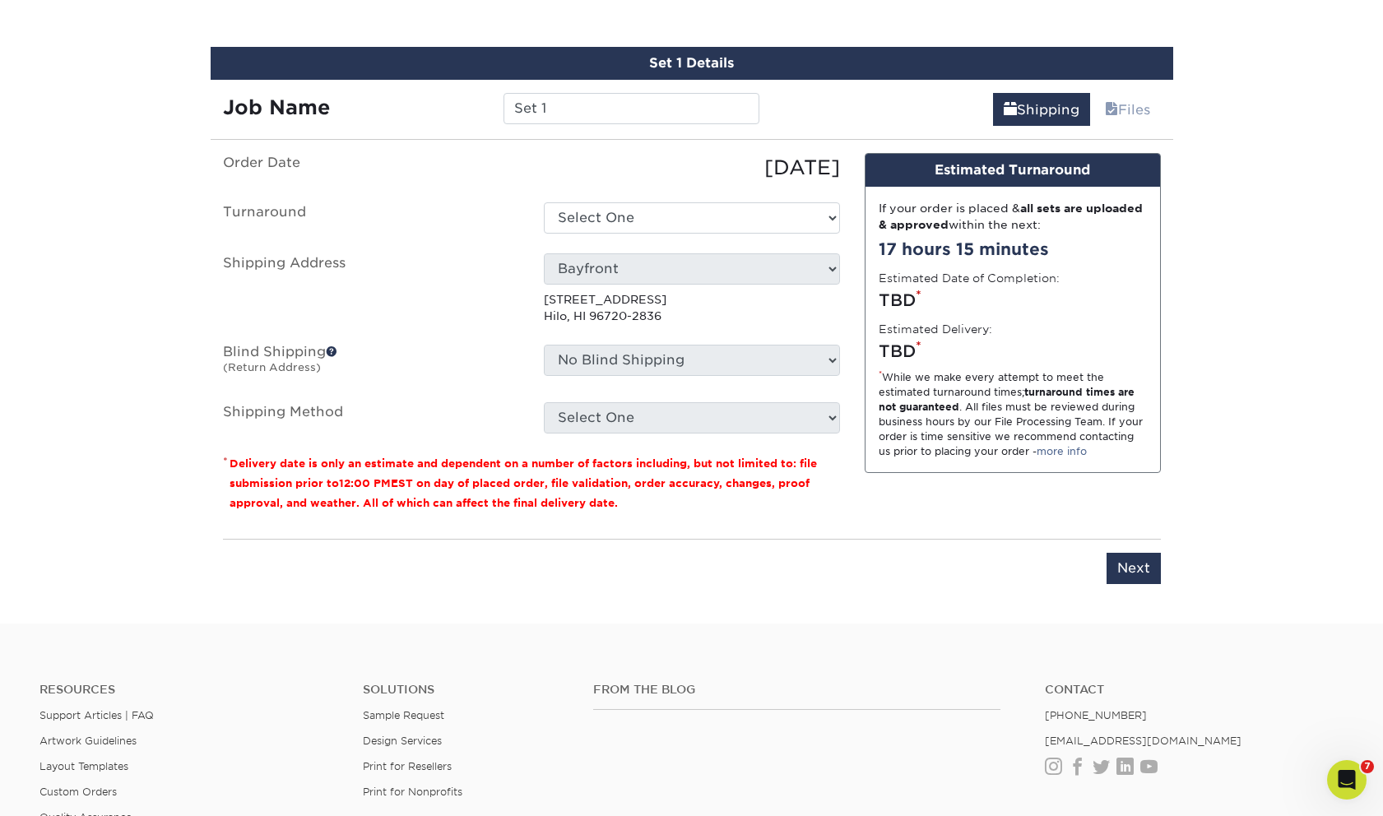
scroll to position [978, 0]
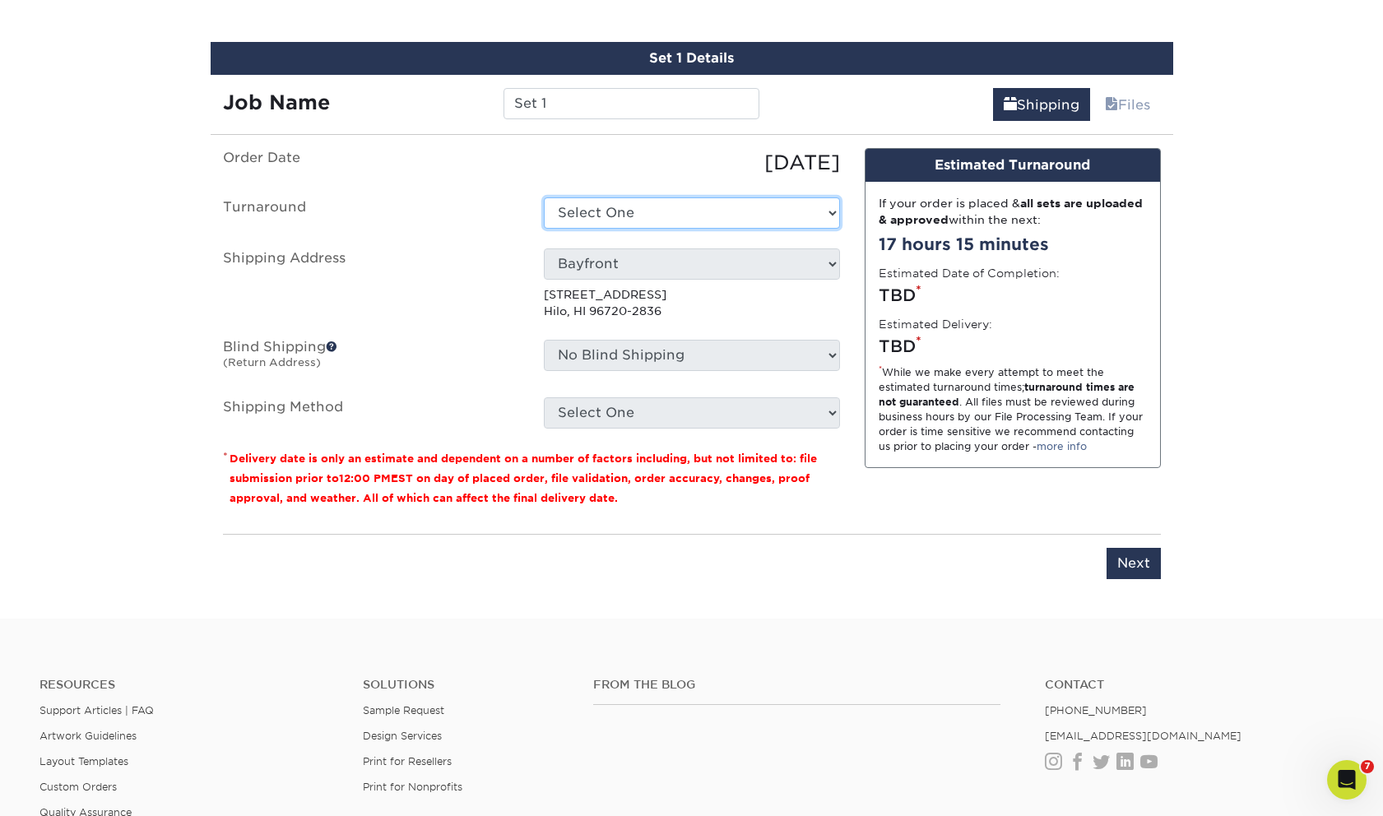
click at [698, 216] on select "Select One 2-4 Business Days 2 Day Next Business Day" at bounding box center [692, 212] width 296 height 31
select select "6bc71ecb-6008-4ae3-827d-78ac14fec226"
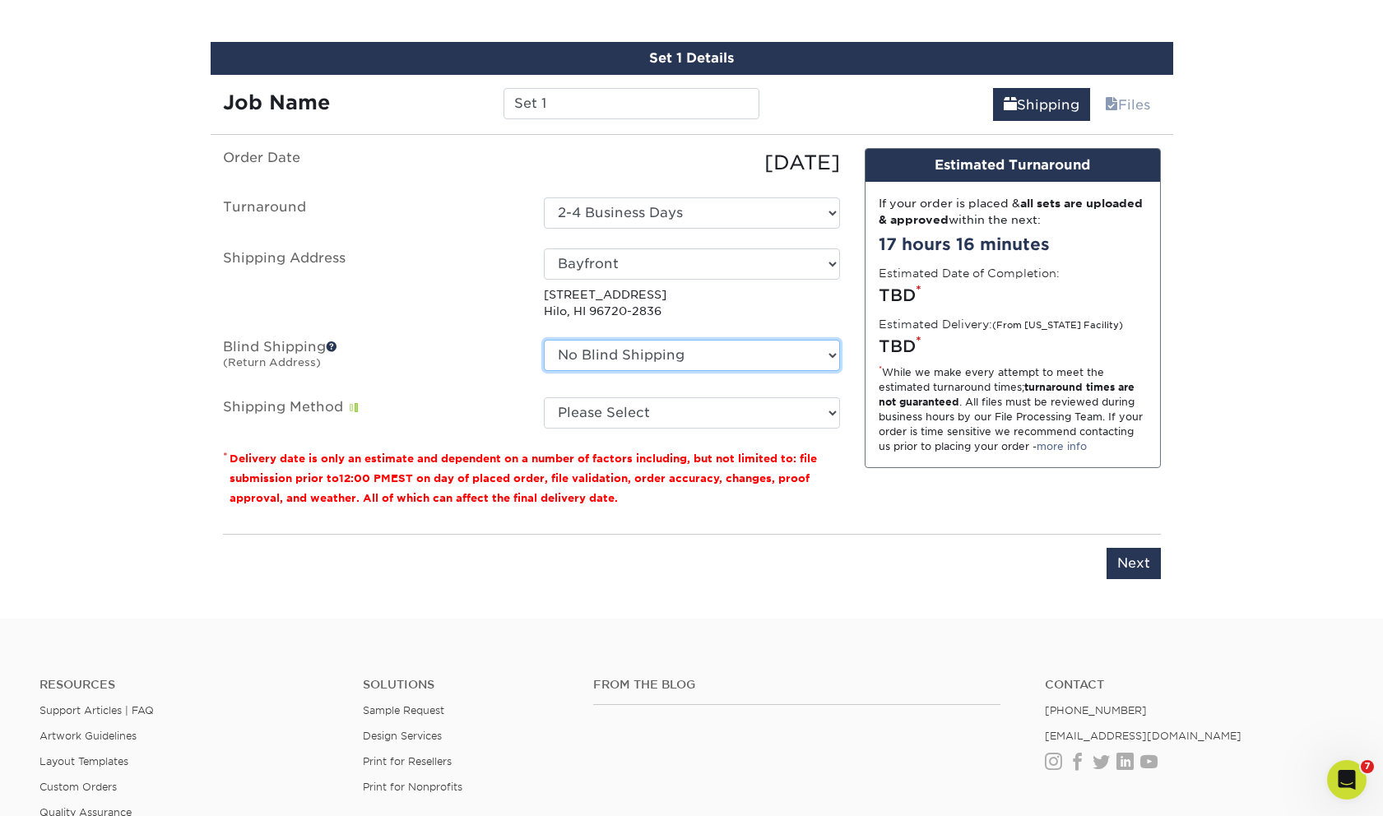
click at [671, 352] on select "No Blind Shipping Bayfront Coach Mac Georgie Hi Printing HILO Honolulu Kailua -…" at bounding box center [692, 355] width 296 height 31
select select "242446"
click at [544, 340] on select "No Blind Shipping Bayfront Coach Mac Georgie Hi Printing HILO Honolulu Kailua -…" at bounding box center [692, 355] width 296 height 31
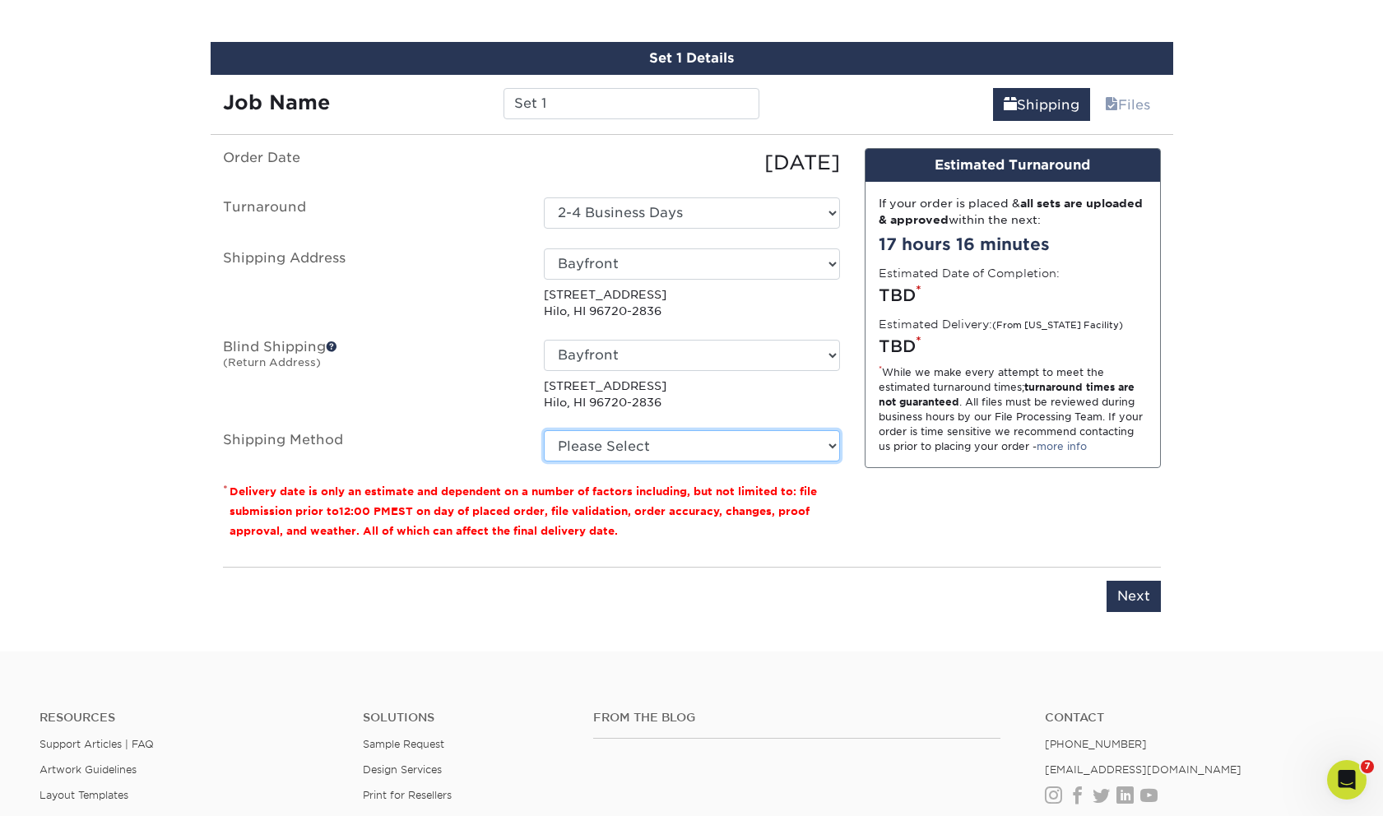
click at [629, 441] on select "Please Select 2 Day Air Shipping (+$149.86) Ground Shipping (+$177.00) Next Day…" at bounding box center [692, 445] width 296 height 31
select select "02"
click at [544, 430] on select "Please Select 2 Day Air Shipping (+$149.86) Ground Shipping (+$177.00) Next Day…" at bounding box center [692, 445] width 296 height 31
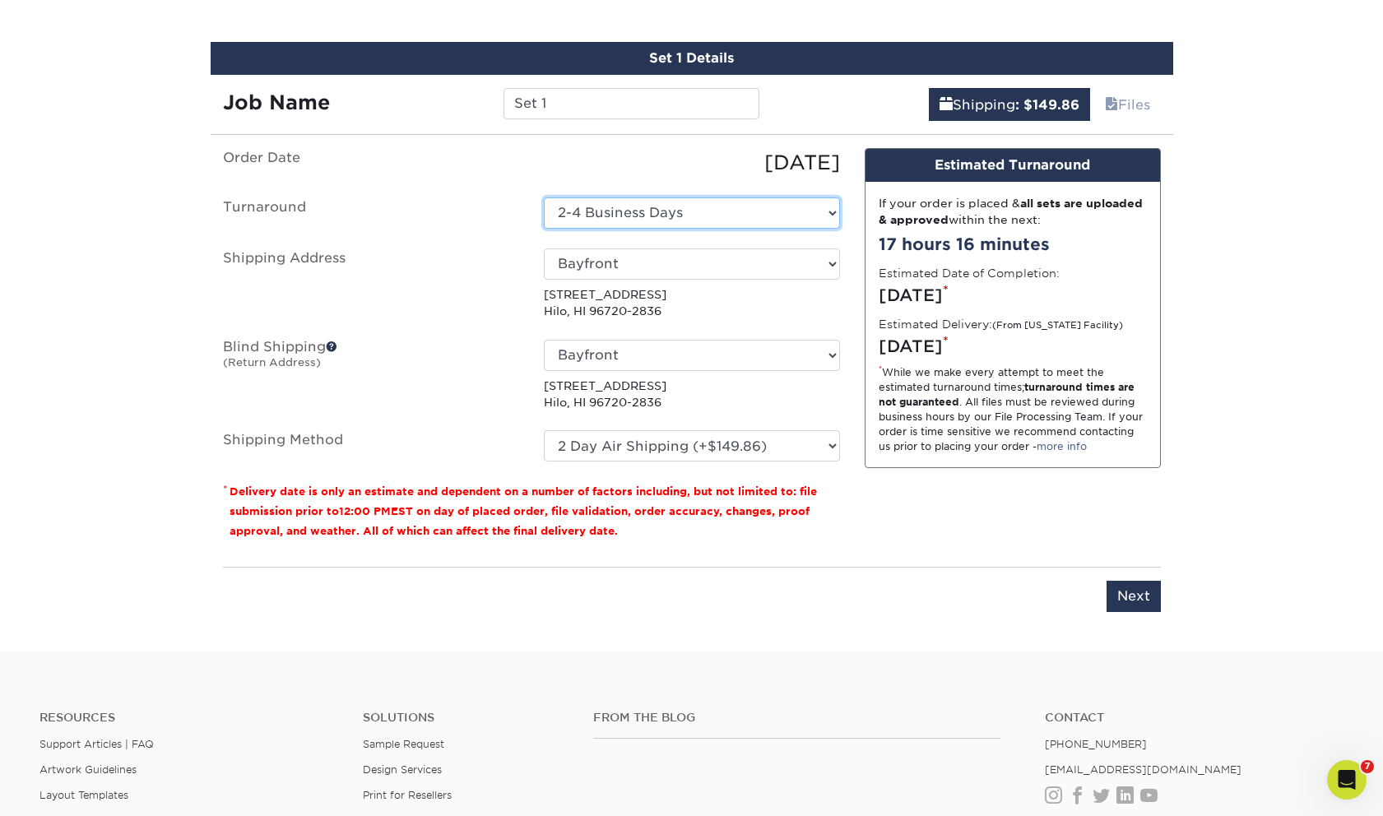
click at [653, 214] on select "Select One 2-4 Business Days 2 Day Next Business Day" at bounding box center [692, 212] width 296 height 31
select select "0d63c4b6-9111-462a-9145-c17cc738879f"
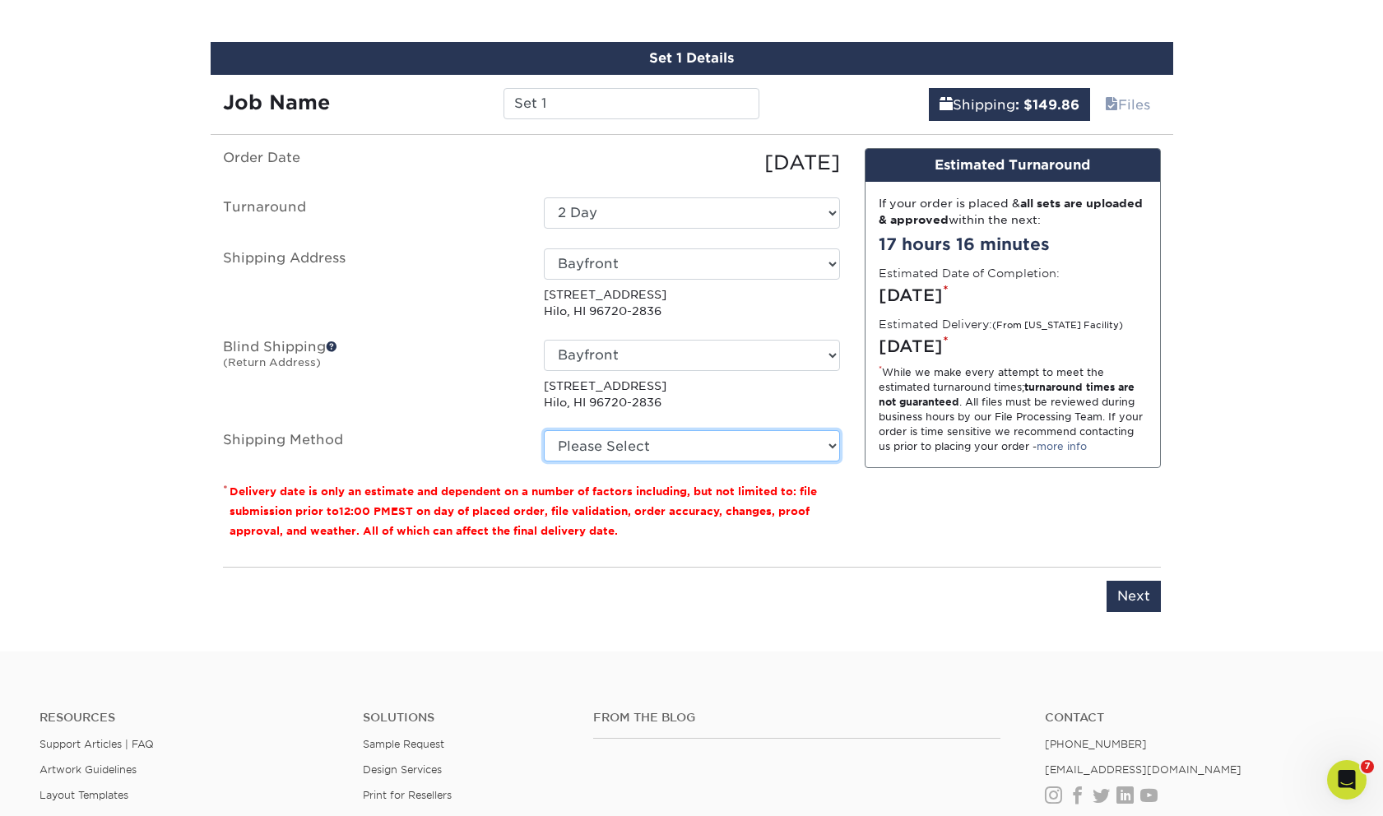
click at [656, 444] on select "Please Select 2 Day Air Shipping (+$149.86) Ground Shipping (+$177.00) Next Day…" at bounding box center [692, 445] width 296 height 31
select select "02"
click at [544, 430] on select "Please Select 2 Day Air Shipping (+$149.86) Ground Shipping (+$177.00) Next Day…" at bounding box center [692, 445] width 296 height 31
click at [1120, 592] on input "Next" at bounding box center [1134, 596] width 54 height 31
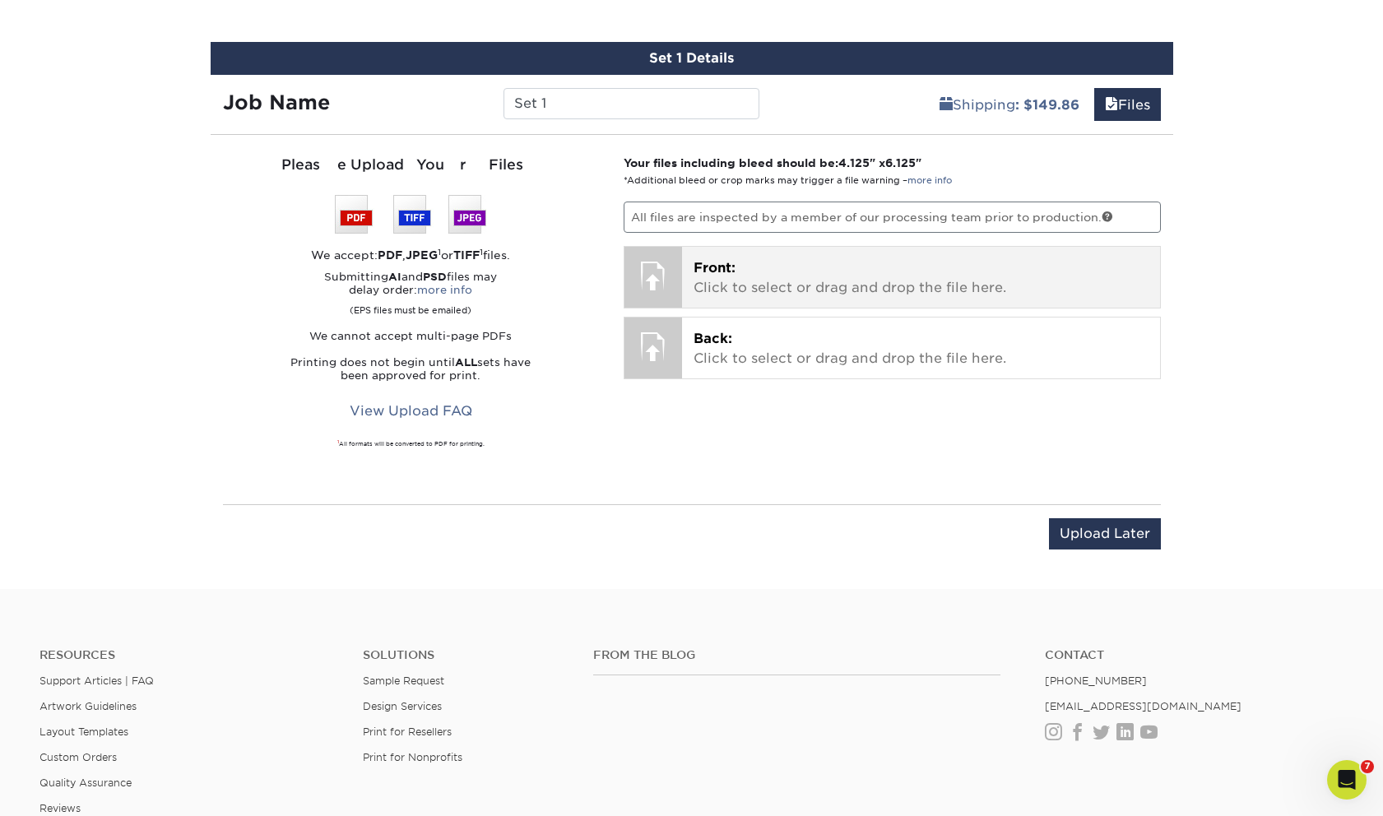
click at [648, 281] on div at bounding box center [654, 276] width 58 height 58
click at [717, 277] on p "Front: Click to select or drag and drop the file here." at bounding box center [921, 277] width 455 height 39
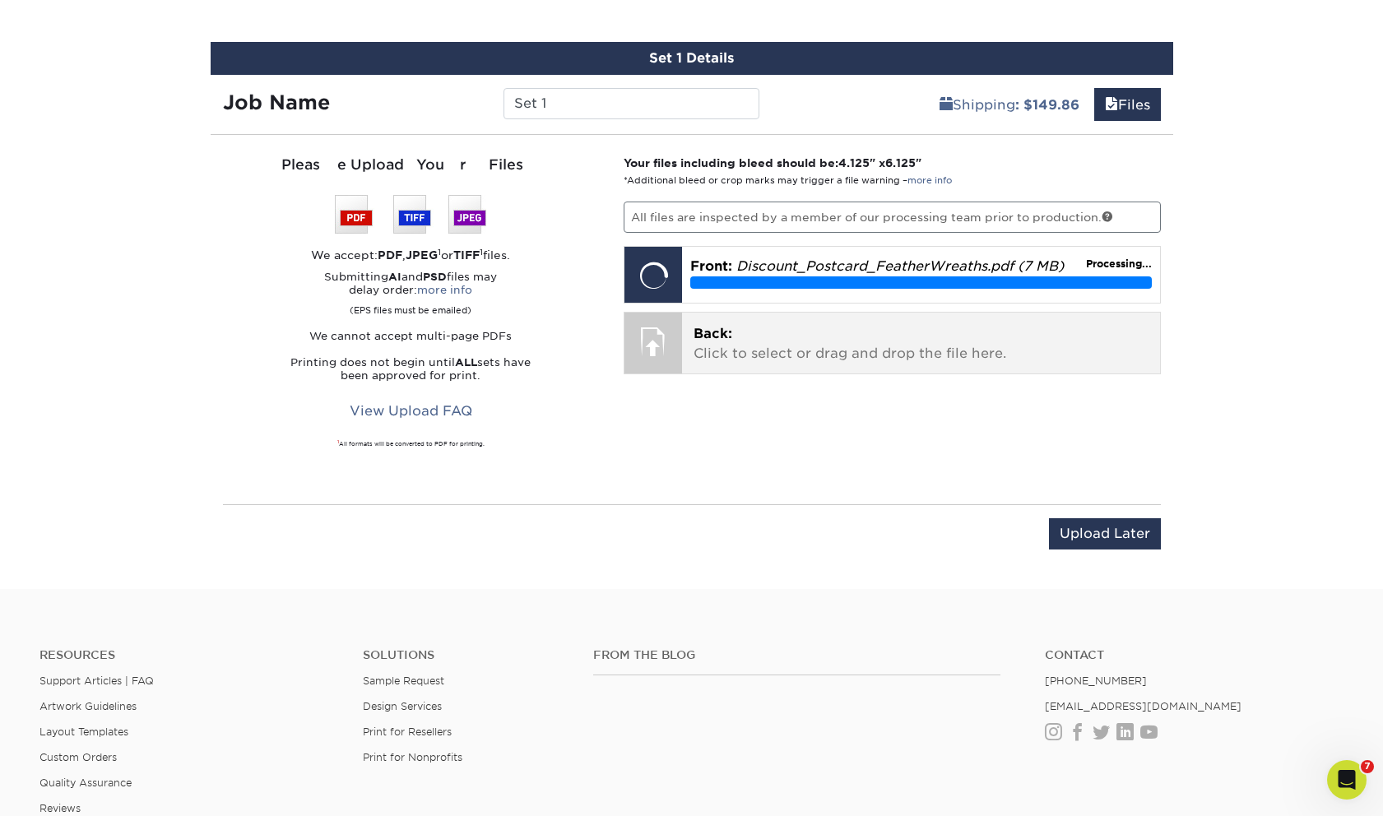
click at [842, 339] on p "Back: Click to select or drag and drop the file here." at bounding box center [921, 343] width 455 height 39
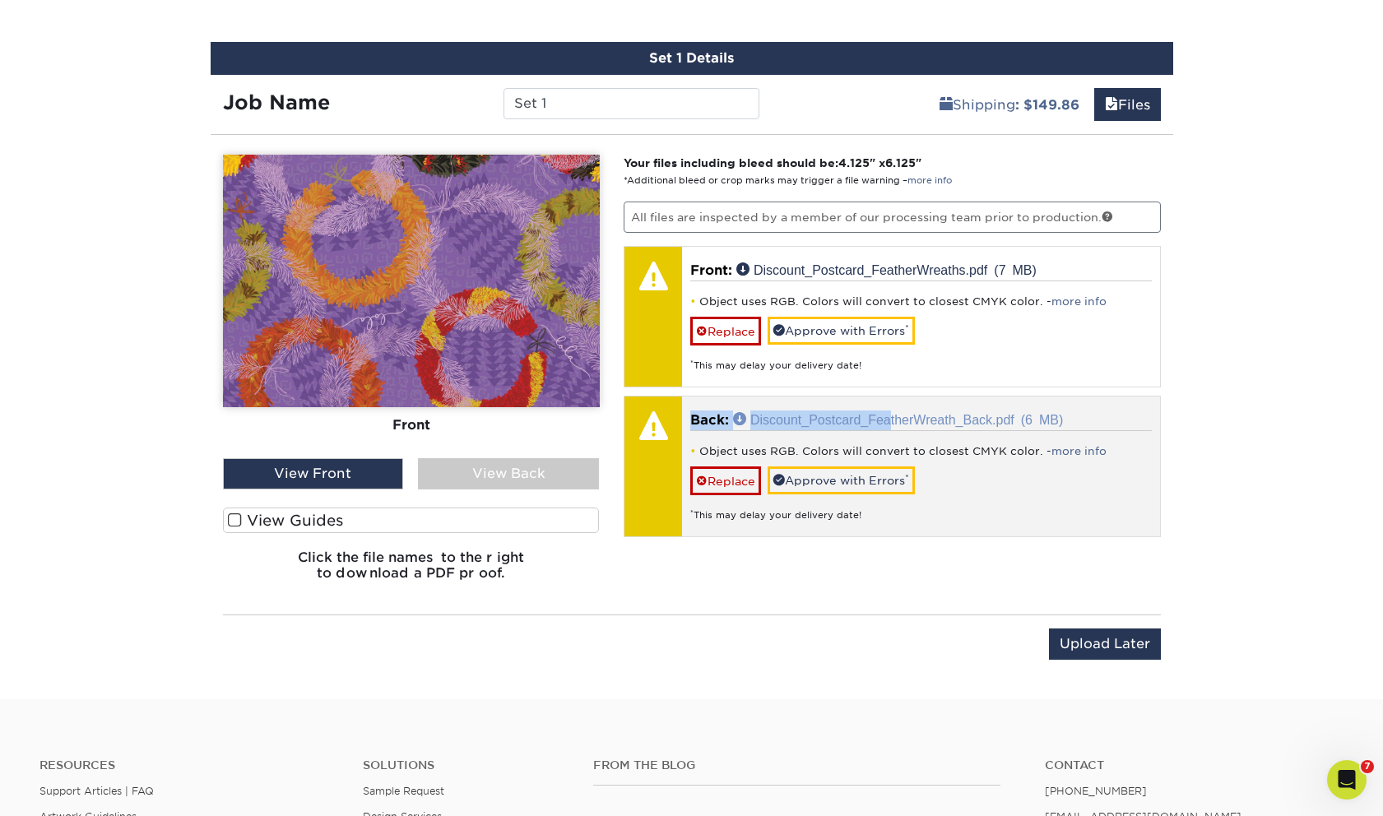
click at [891, 421] on div "Back: Click to select or drag and drop the file here. Choose file Discount_Post…" at bounding box center [921, 467] width 478 height 140
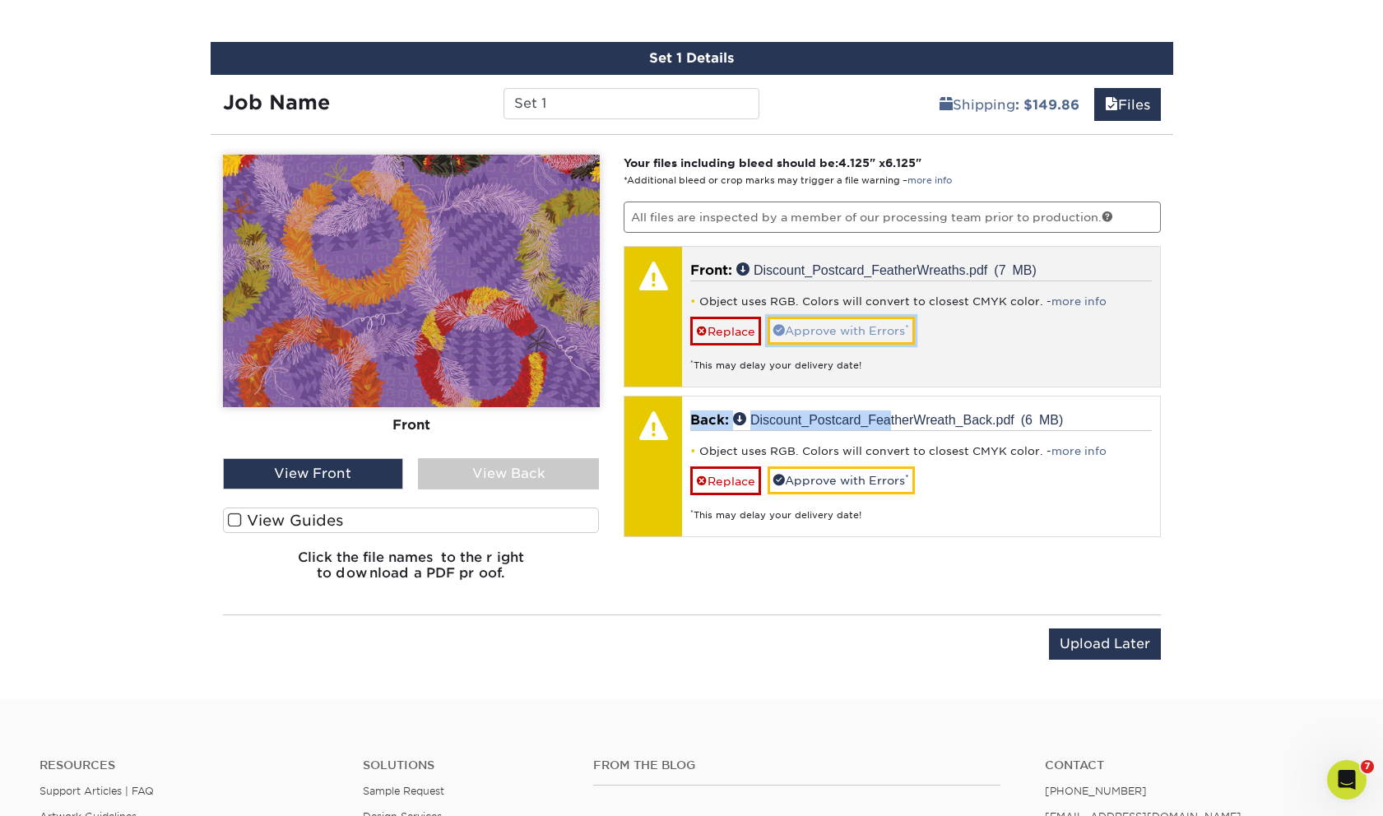
click at [851, 328] on link "Approve with Errors *" at bounding box center [841, 331] width 147 height 28
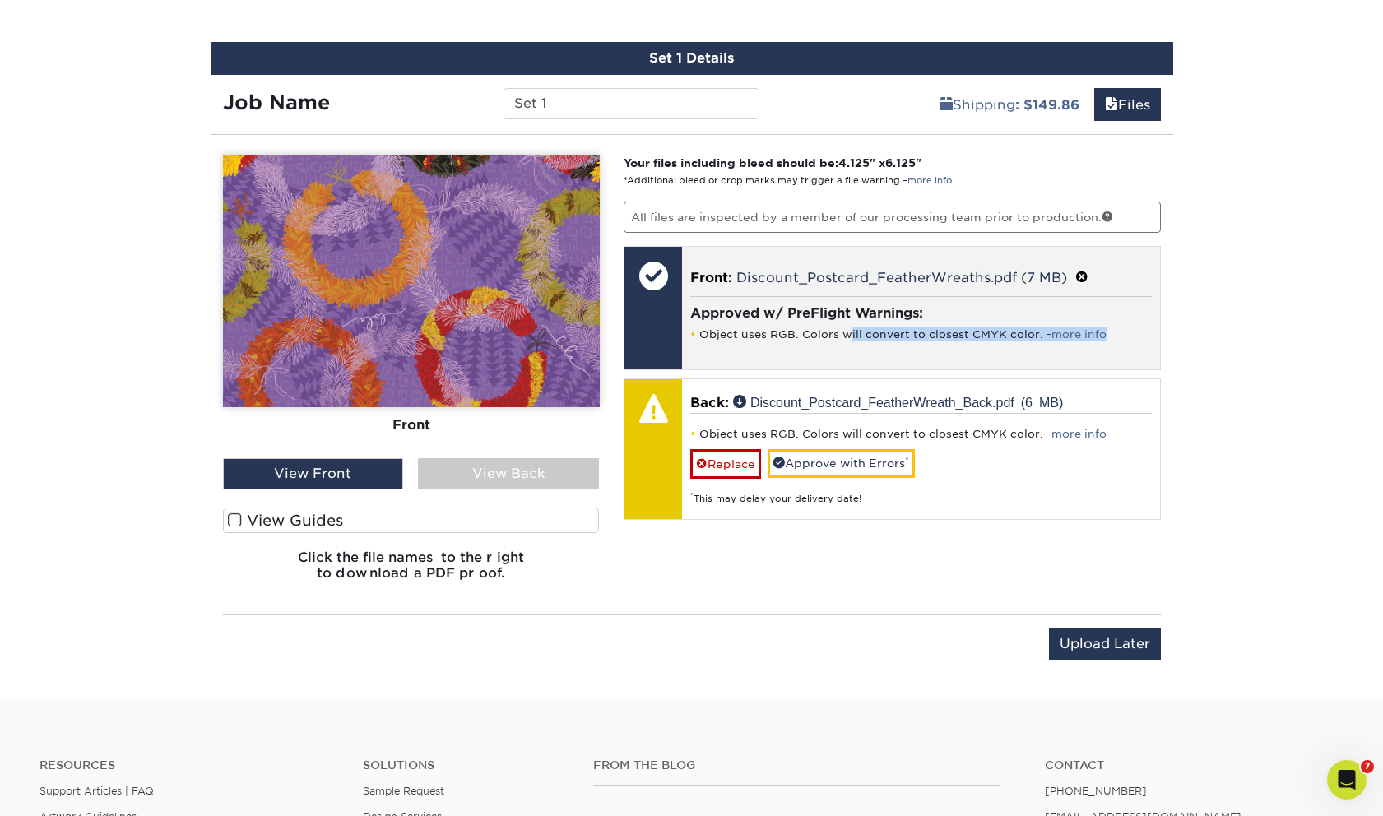
drag, startPoint x: 851, startPoint y: 328, endPoint x: 850, endPoint y: 344, distance: 15.7
click at [850, 344] on div "Approved w/ PreFlight Warnings: Object uses RGB. Colors will convert to closest…" at bounding box center [921, 322] width 462 height 53
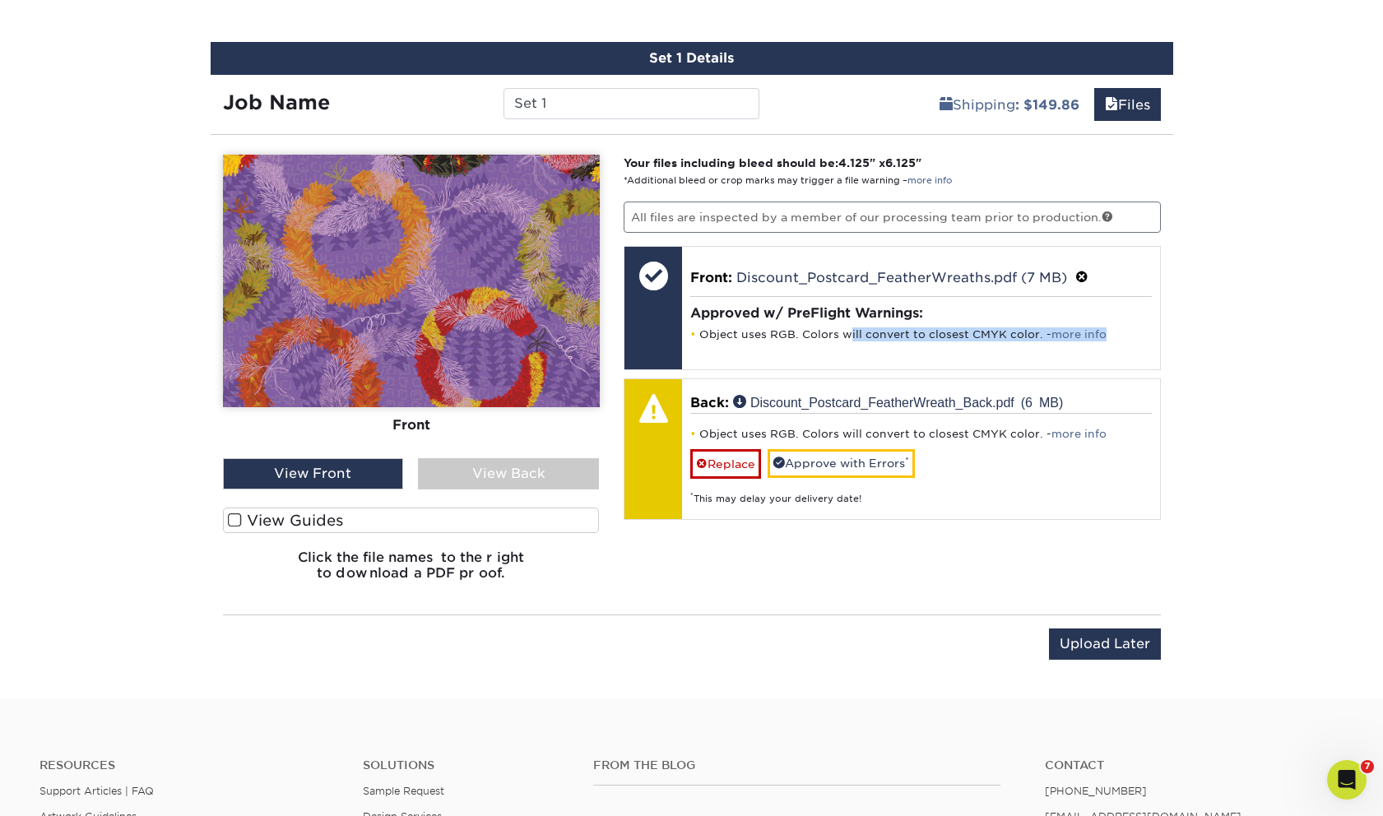
click at [515, 468] on div "View Back" at bounding box center [508, 473] width 181 height 31
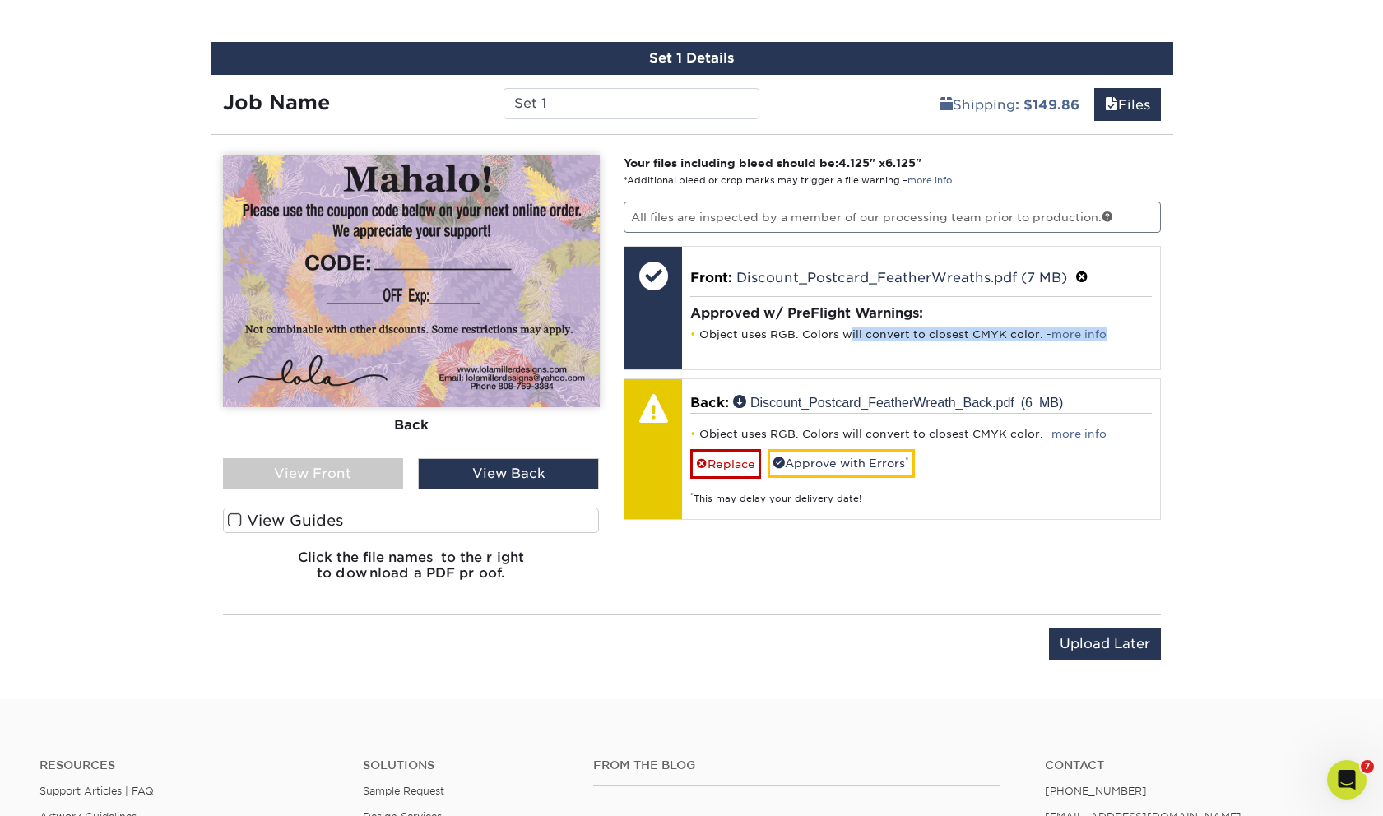
click at [355, 472] on div "View Front" at bounding box center [313, 473] width 181 height 31
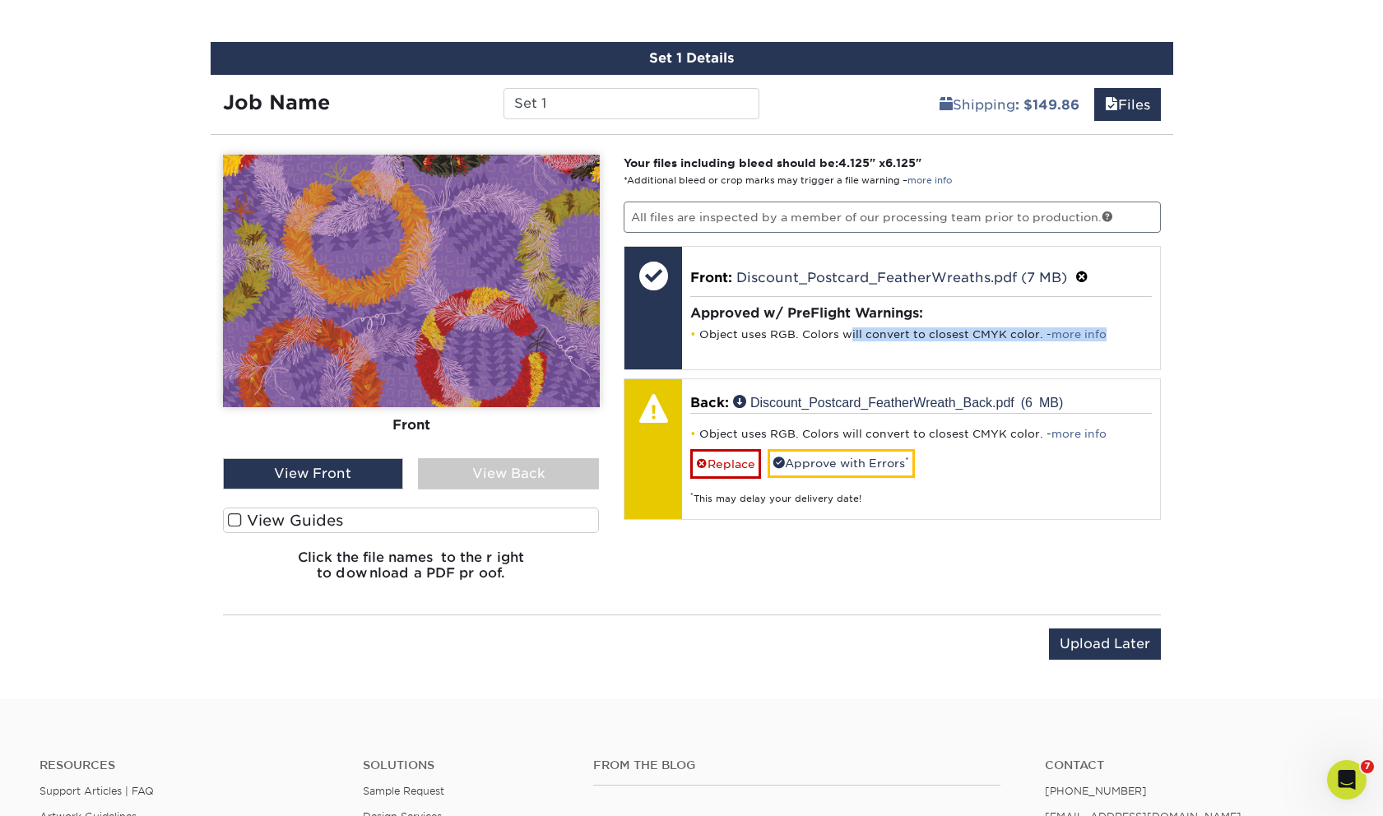
click at [477, 470] on div "View Back" at bounding box center [508, 473] width 181 height 31
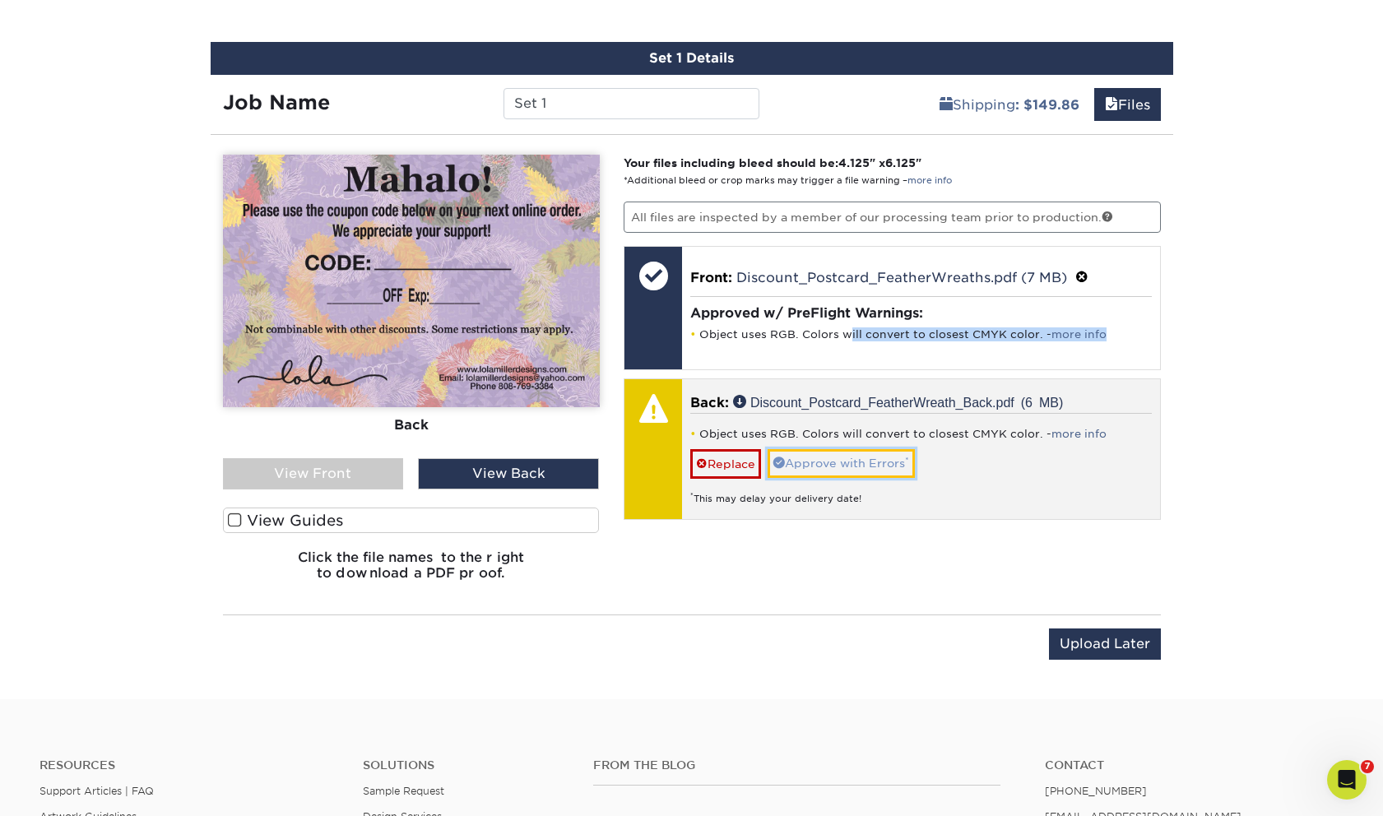
click at [815, 467] on link "Approve with Errors *" at bounding box center [841, 463] width 147 height 28
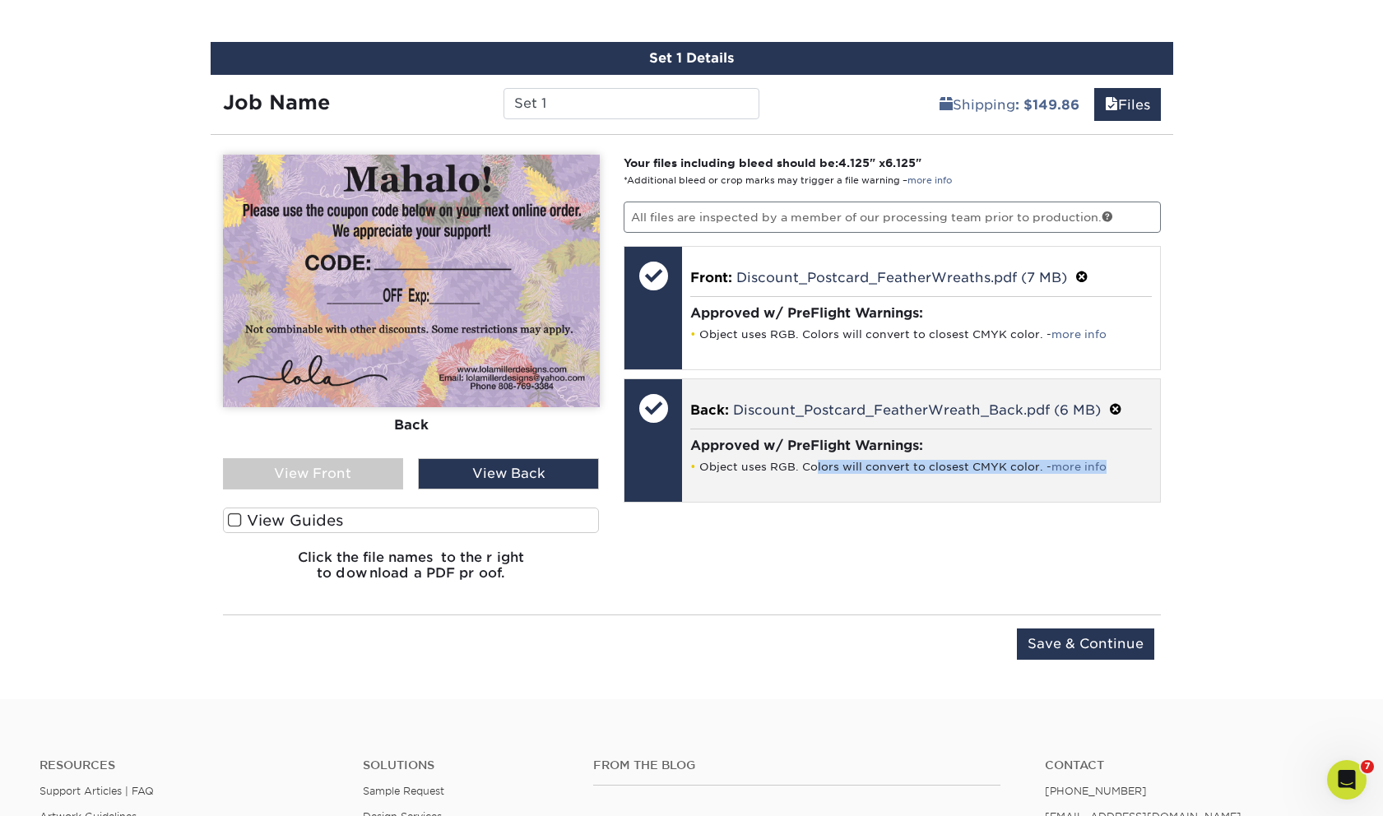
drag, startPoint x: 815, startPoint y: 467, endPoint x: 810, endPoint y: 499, distance: 31.5
click at [810, 499] on div "Back: Discount_Postcard_FeatherWreath_Back.pdf (6 MB) Approved w/ PreFlight War…" at bounding box center [921, 440] width 478 height 123
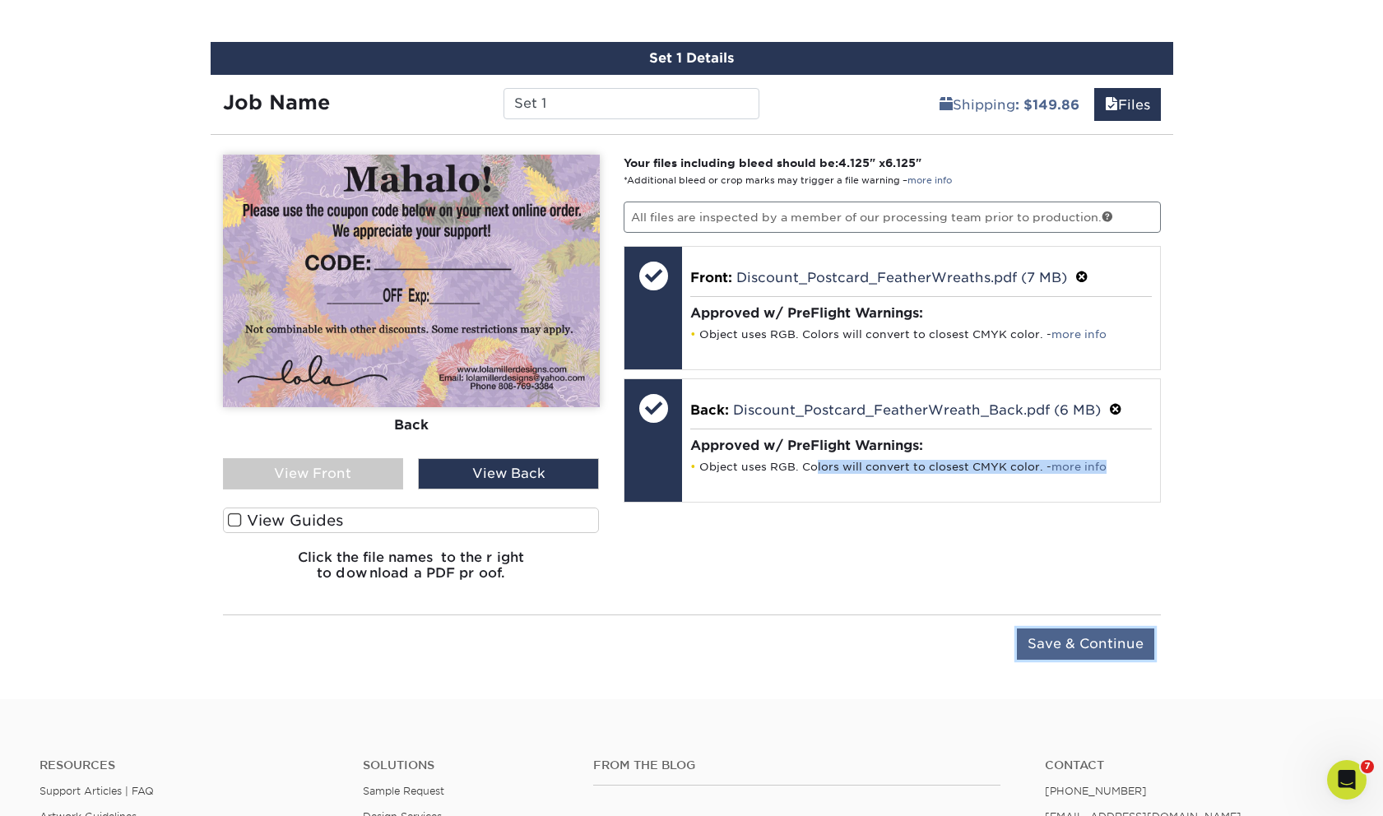
click at [1074, 642] on input "Save & Continue" at bounding box center [1085, 644] width 137 height 31
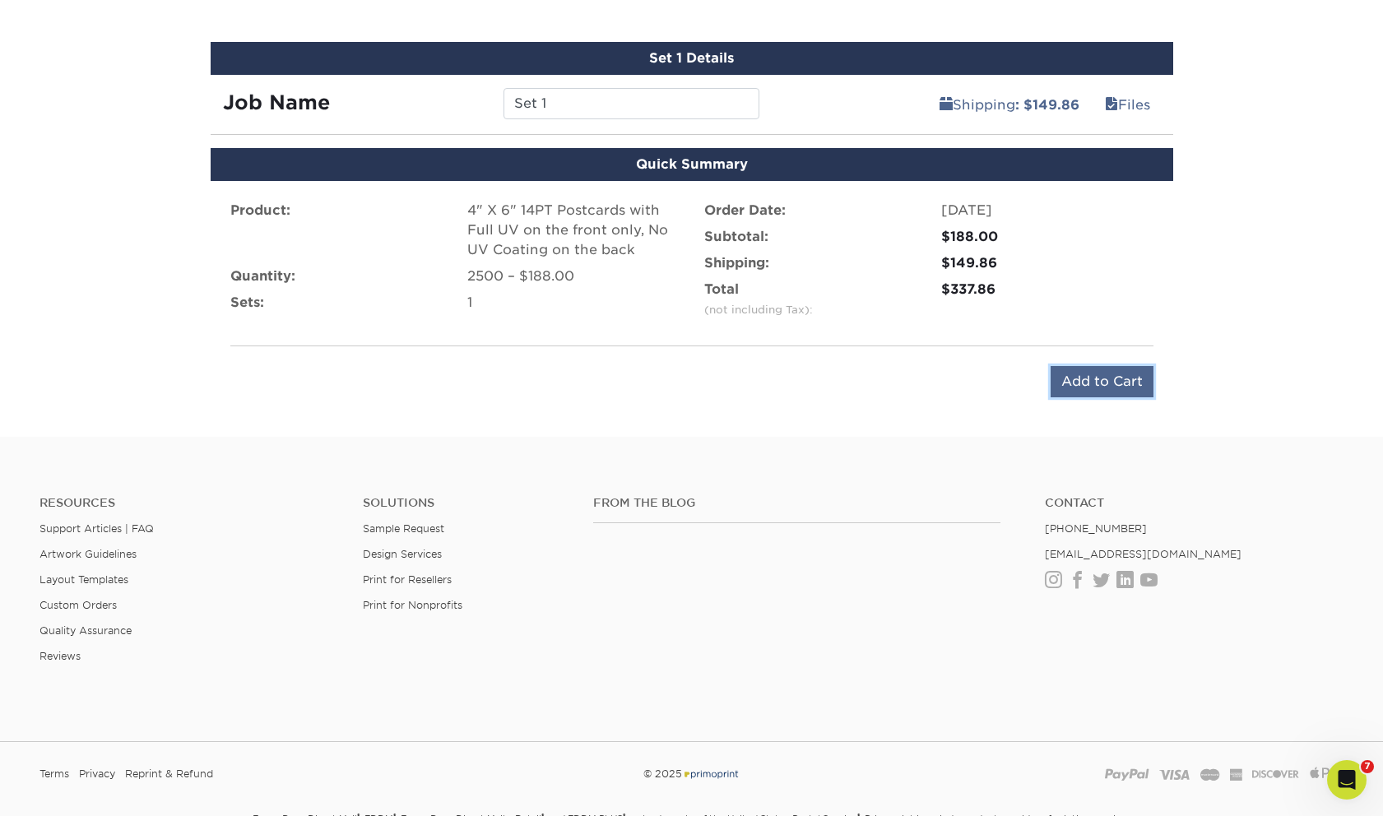
click at [1085, 383] on input "Add to Cart" at bounding box center [1102, 381] width 103 height 31
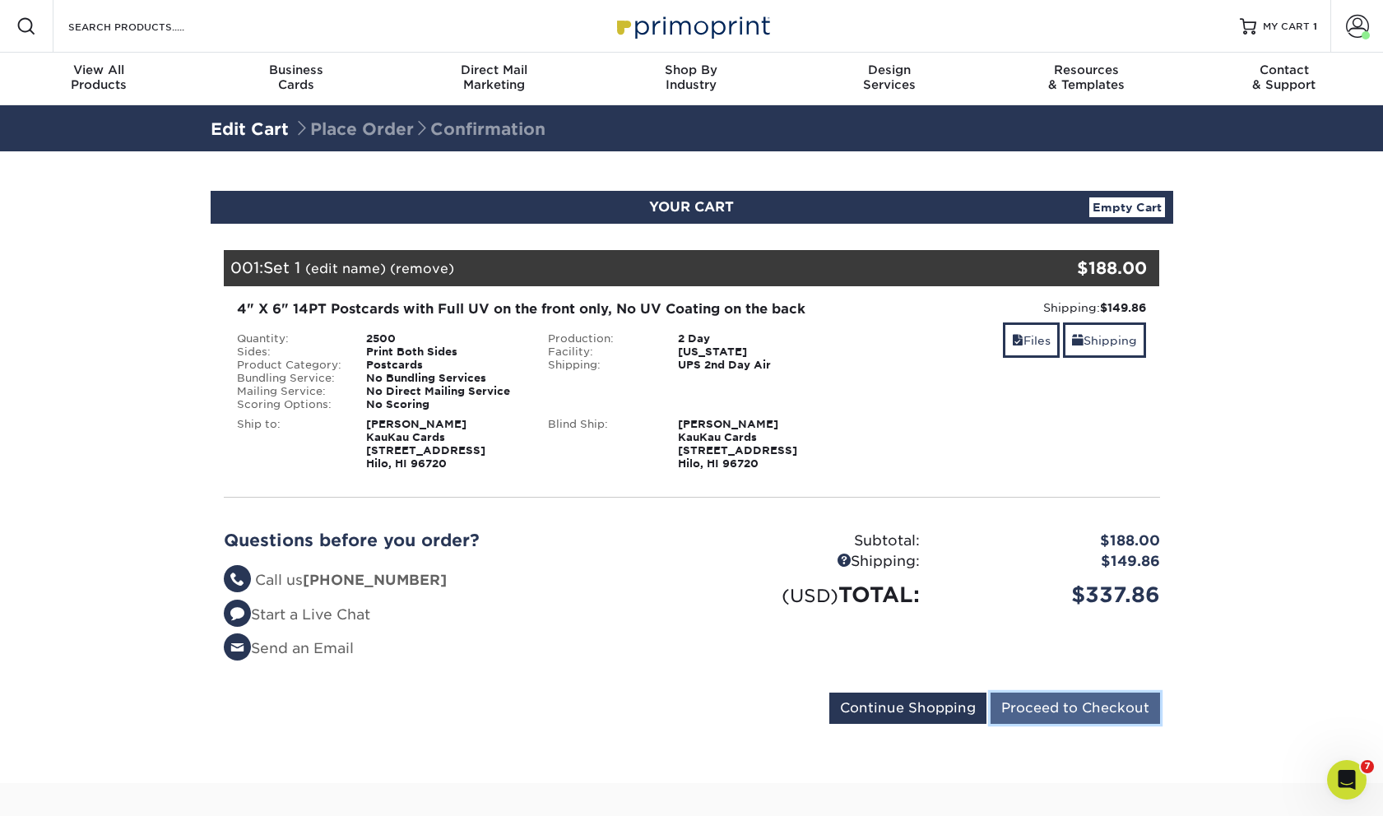
click at [1069, 702] on input "Proceed to Checkout" at bounding box center [1075, 708] width 169 height 31
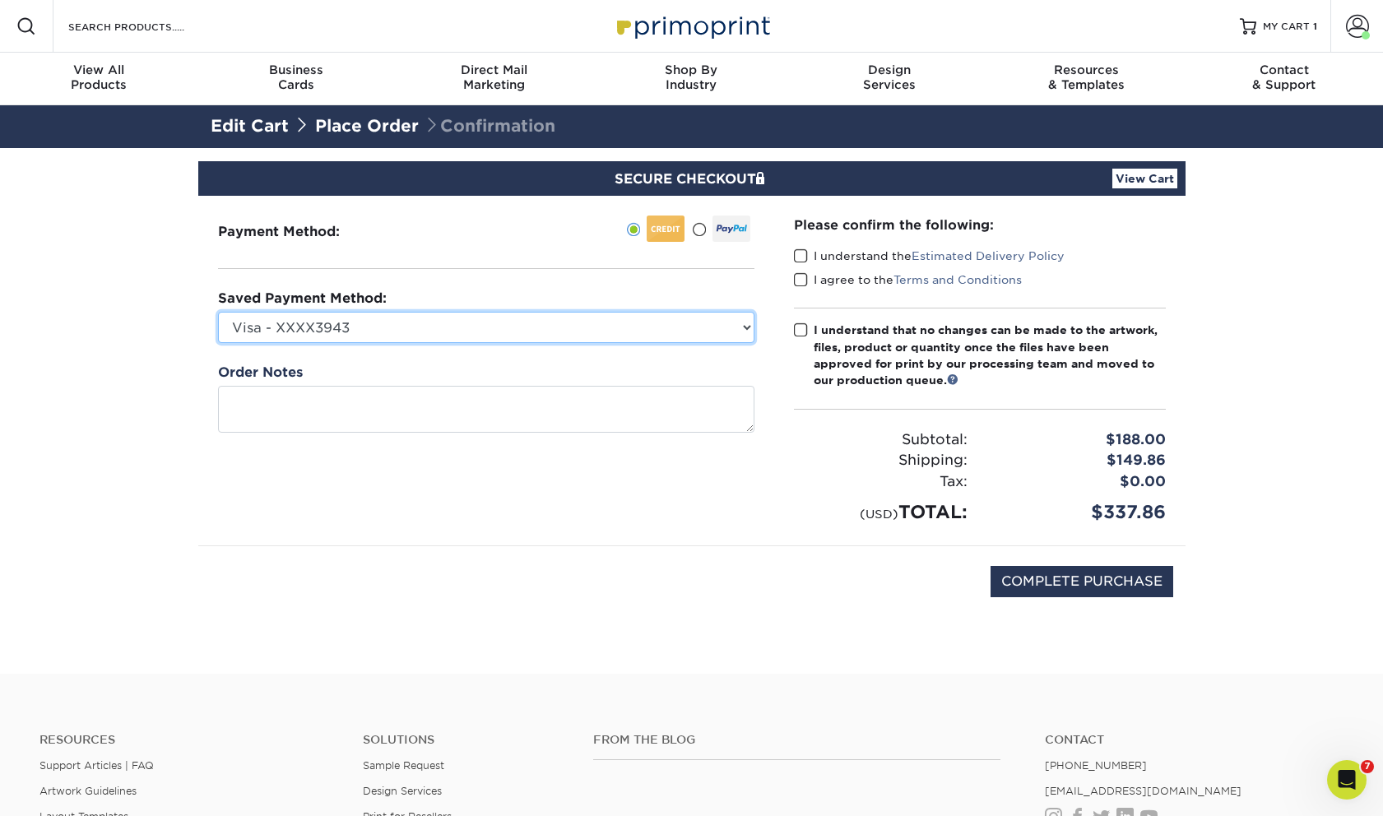
click at [741, 328] on select "Visa - XXXX3943 Visa - XXXX2031 Visa - XXXX0327 Visa - XXXX8093 Visa - XXXX7776…" at bounding box center [486, 327] width 536 height 31
select select "68584"
click at [218, 312] on select "Visa - XXXX3943 Visa - XXXX2031 Visa - XXXX0327 Visa - XXXX8093 Visa - XXXX7776…" at bounding box center [486, 327] width 536 height 31
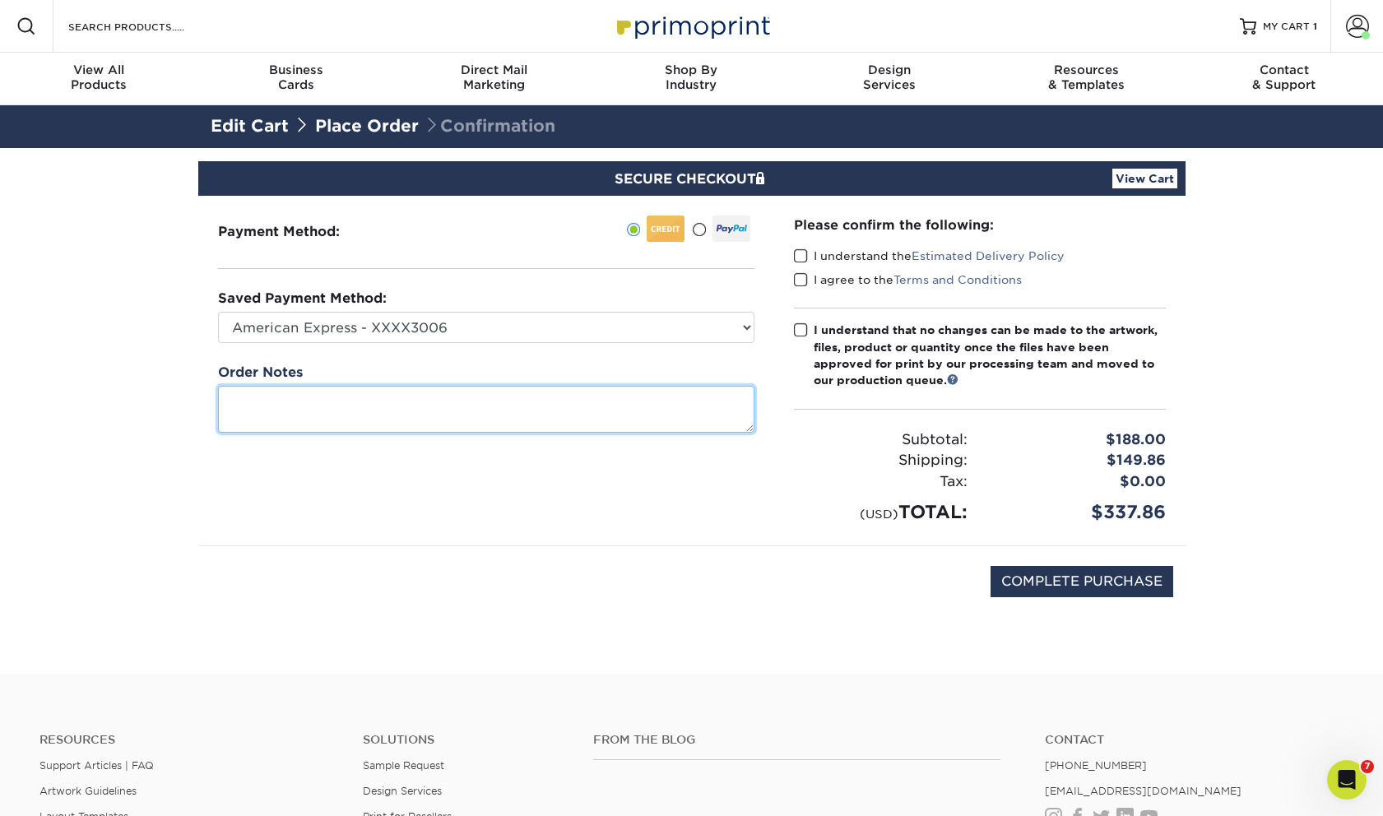
click at [527, 398] on textarea at bounding box center [486, 409] width 536 height 47
type textarea "Thank you for your great quality and service!!!"
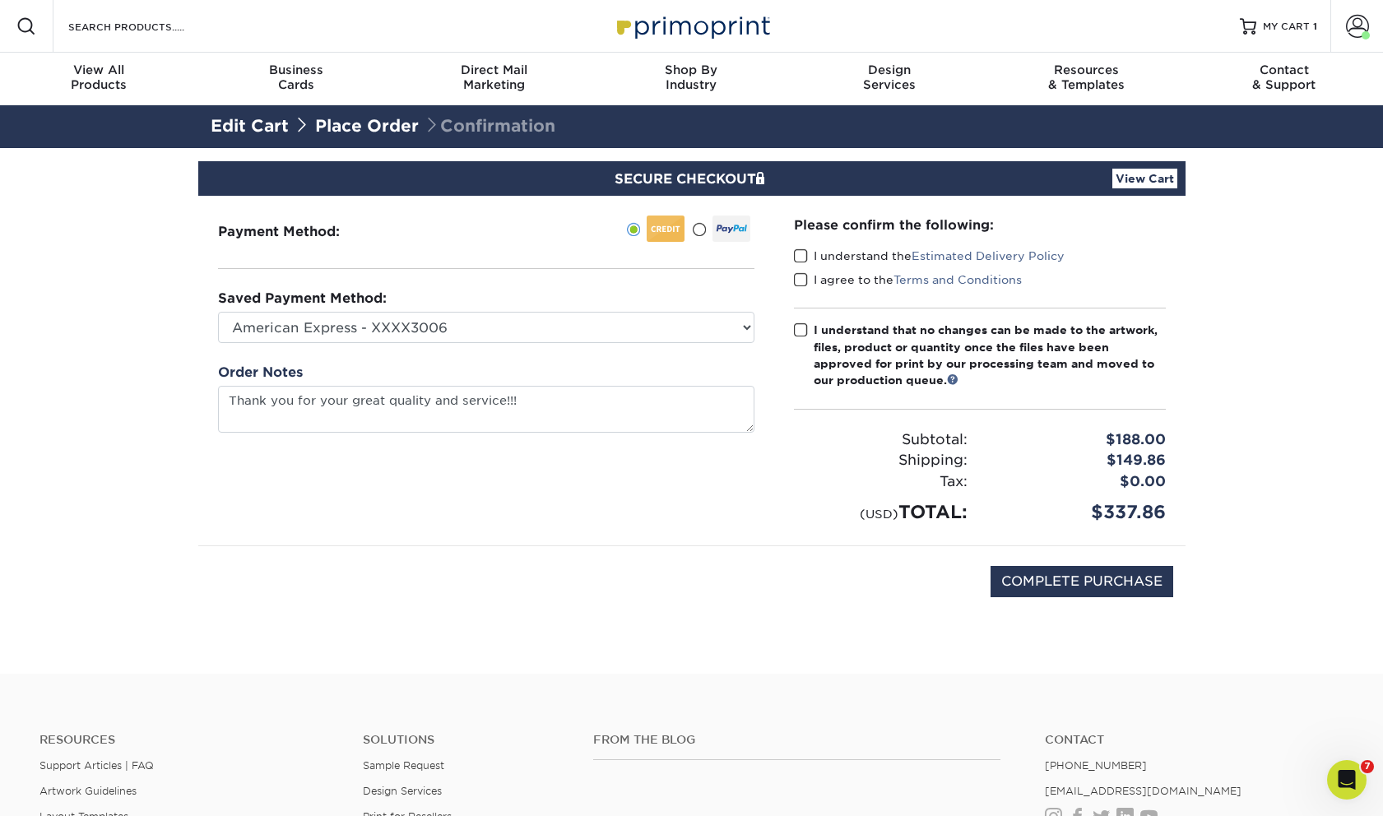
click at [796, 251] on span at bounding box center [801, 256] width 14 height 16
click at [0, 0] on input "I understand the Estimated Delivery Policy" at bounding box center [0, 0] width 0 height 0
click at [800, 279] on span at bounding box center [801, 280] width 14 height 16
click at [0, 0] on input "I agree to the Terms and Conditions" at bounding box center [0, 0] width 0 height 0
click at [802, 325] on span at bounding box center [801, 331] width 14 height 16
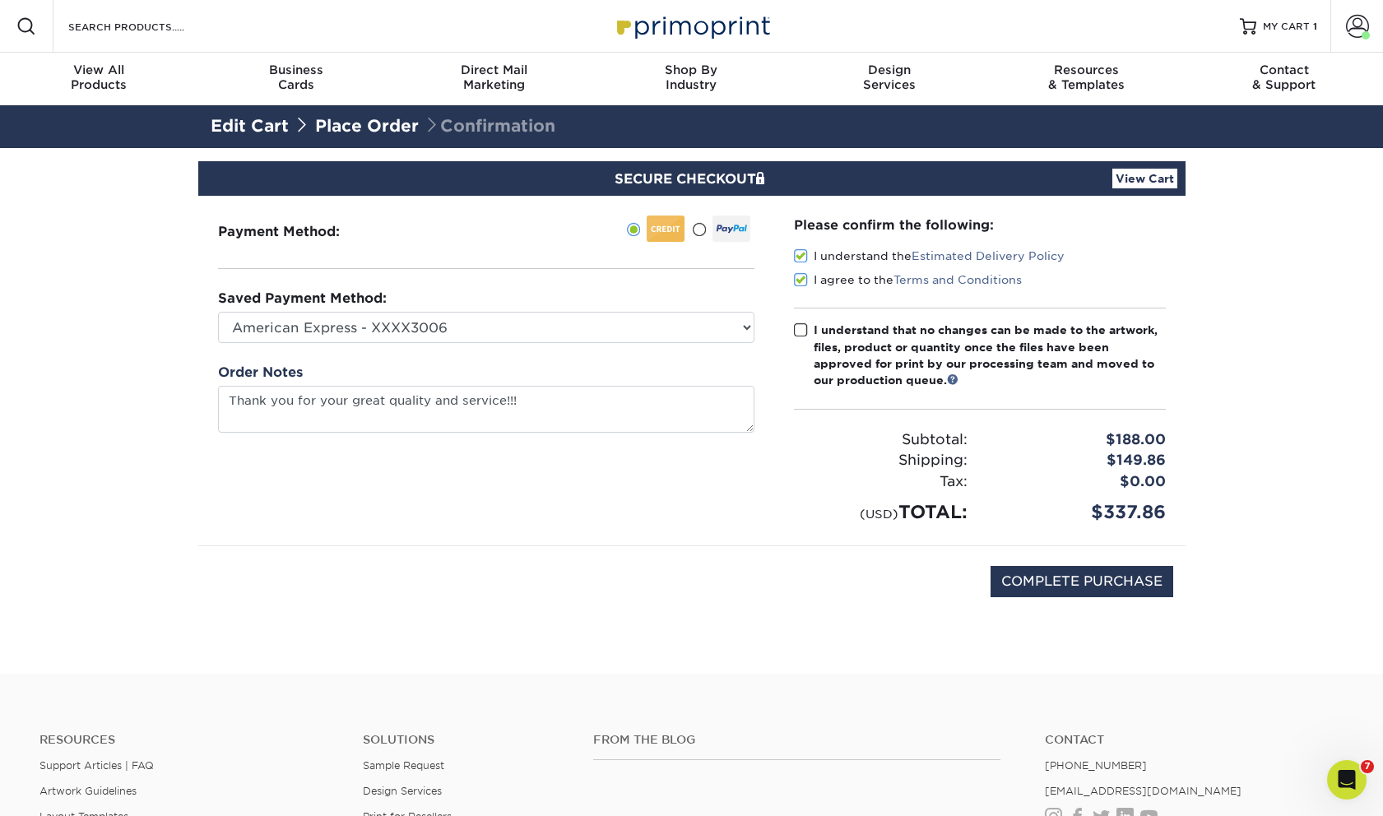
click at [0, 0] on input "I understand that no changes can be made to the artwork, files, product or quan…" at bounding box center [0, 0] width 0 height 0
click at [1039, 578] on input "COMPLETE PURCHASE" at bounding box center [1082, 581] width 183 height 31
type input "PROCESSING, PLEASE WAIT..."
